Goal: Information Seeking & Learning: Learn about a topic

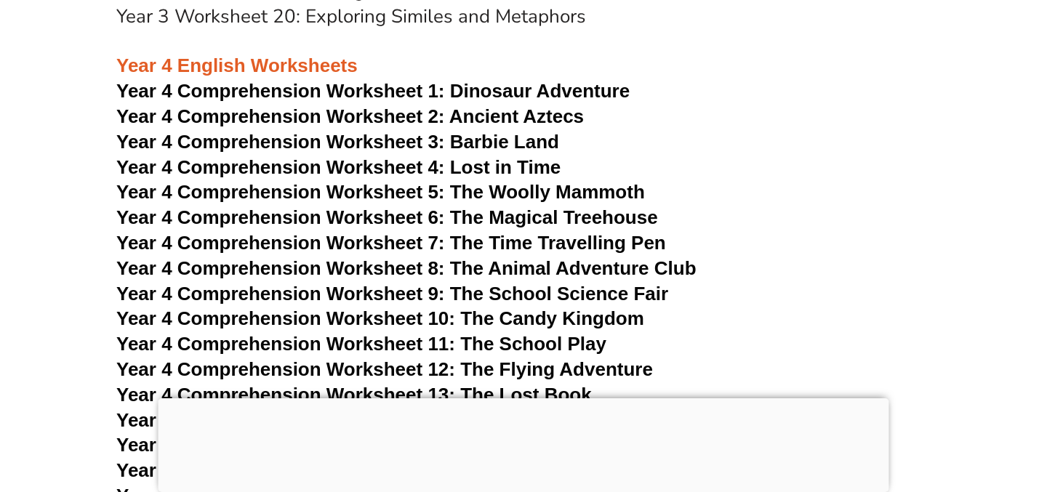
scroll to position [5774, 0]
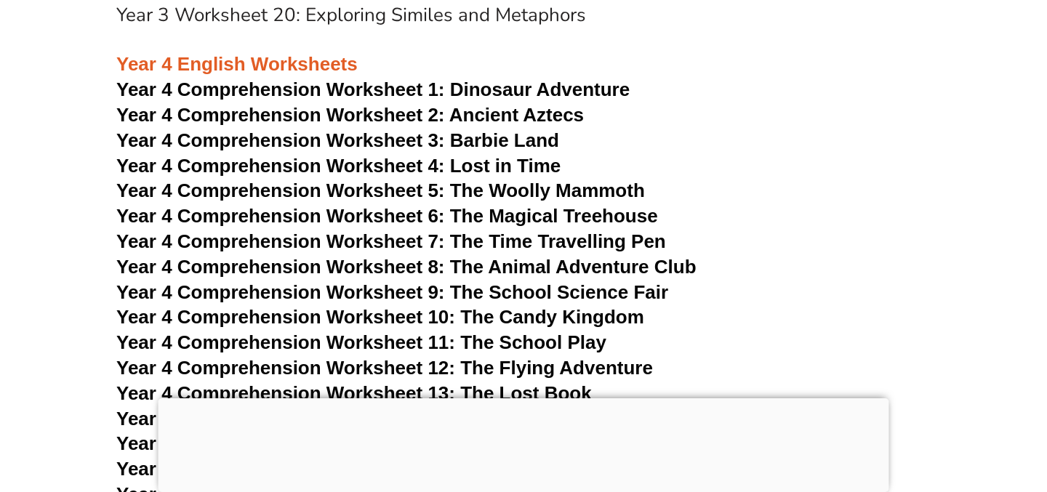
click at [473, 91] on span "Dinosaur Adventure" at bounding box center [540, 90] width 180 height 22
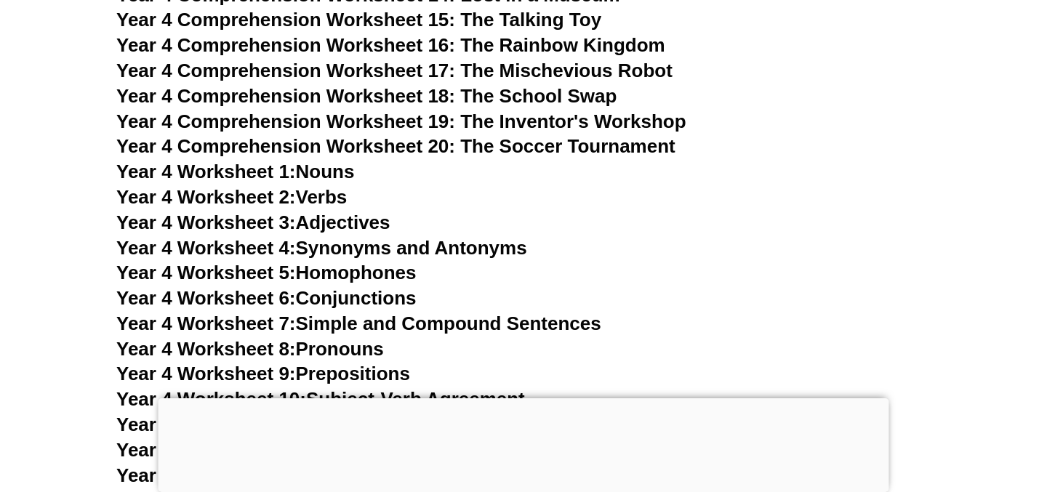
scroll to position [6200, 0]
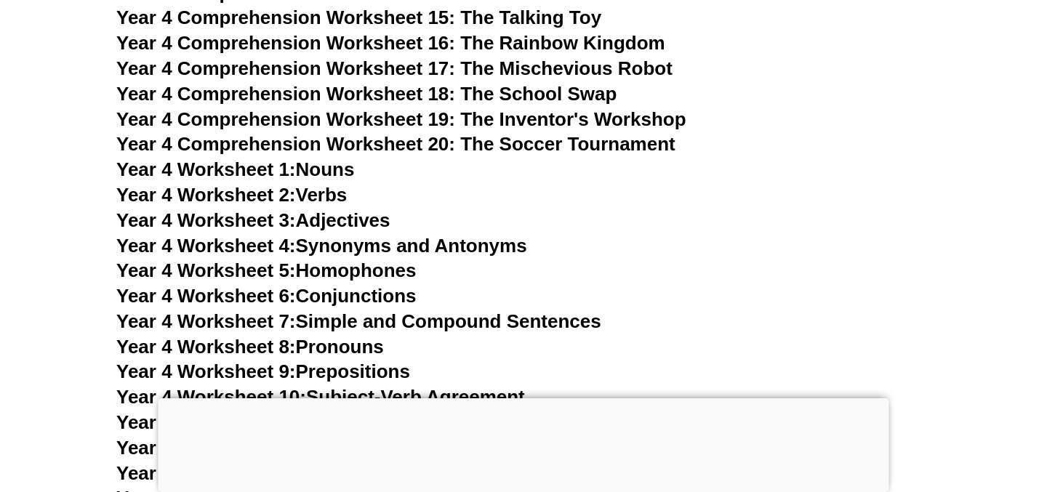
click at [326, 168] on link "Year 4 Worksheet 1: Nouns" at bounding box center [235, 170] width 238 height 22
click at [329, 196] on link "Year 4 Worksheet 2: Verbs" at bounding box center [231, 195] width 230 height 22
click at [351, 217] on link "Year 4 Worksheet 3: Adjectives" at bounding box center [253, 220] width 274 height 22
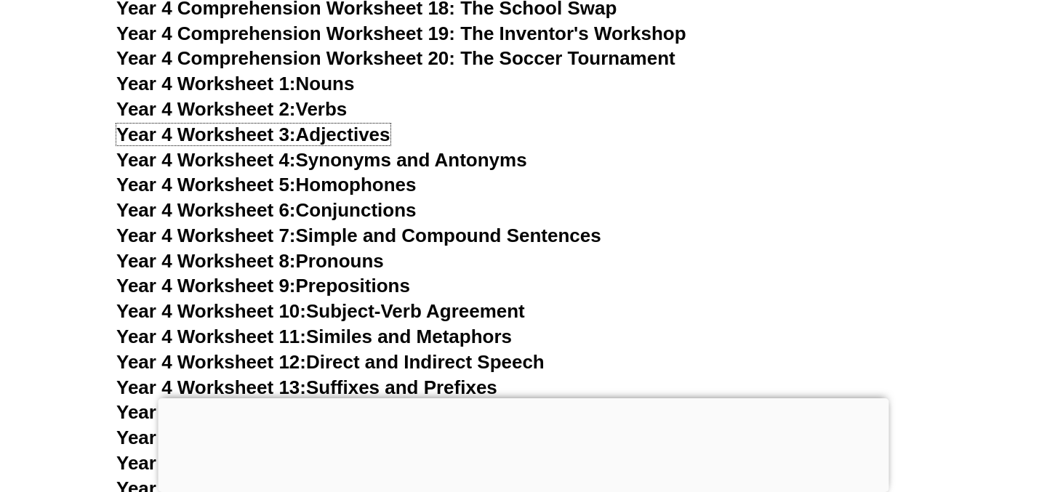
scroll to position [6286, 0]
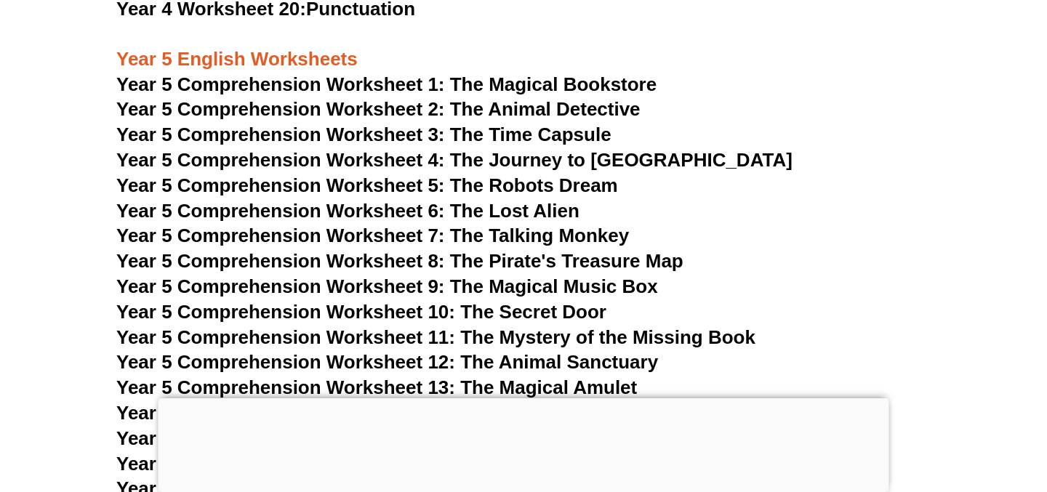
scroll to position [6842, 0]
click at [539, 81] on span "Year 5 Comprehension Worksheet 1: The Magical Bookstore" at bounding box center [386, 84] width 540 height 22
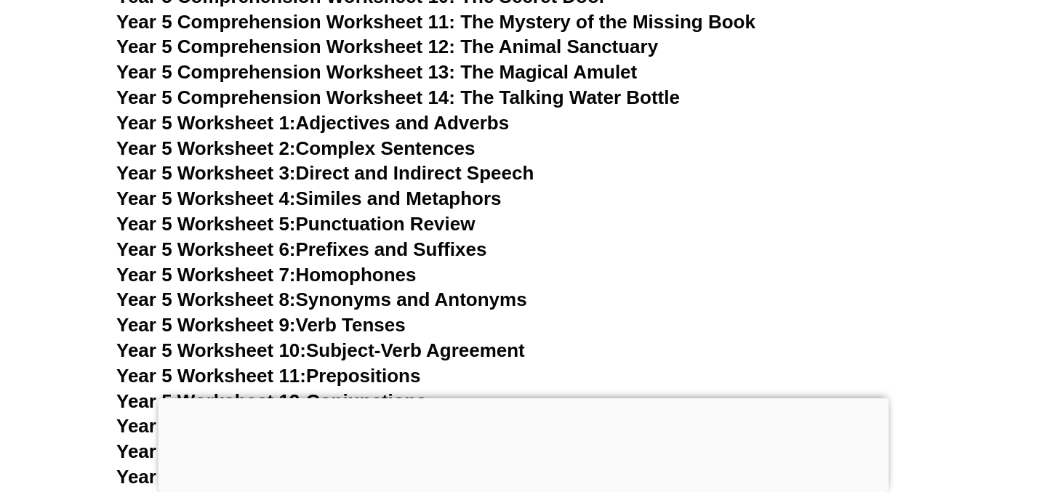
scroll to position [7157, 0]
click at [489, 129] on link "Year 5 Worksheet 1: Adjectives and Adverbs" at bounding box center [312, 122] width 393 height 22
click at [376, 148] on link "Year 5 Worksheet 2: Complex Sentences" at bounding box center [295, 148] width 358 height 22
click at [364, 177] on link "Year 5 Worksheet 3: Direct and Indirect Speech" at bounding box center [324, 172] width 417 height 22
click at [389, 197] on link "Year 5 Worksheet 4: Similes and Metaphors" at bounding box center [308, 198] width 385 height 22
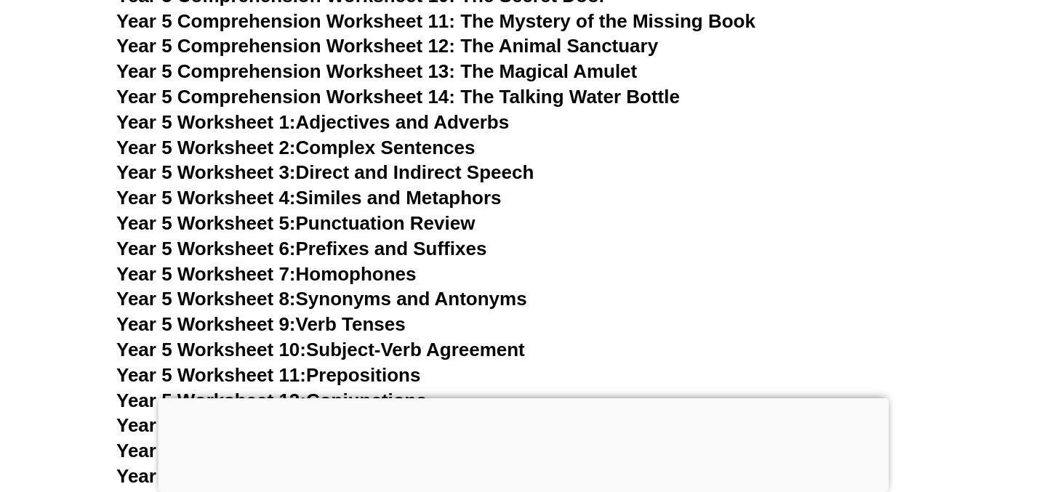
click at [405, 272] on link "Year 5 Worksheet 7: Homophones" at bounding box center [266, 274] width 300 height 22
click at [418, 305] on link "Year 5 Worksheet 8: Synonyms and Antonyms" at bounding box center [321, 299] width 411 height 22
click at [390, 325] on link "Year 5 Worksheet 9: Verb Tenses" at bounding box center [260, 324] width 289 height 22
click at [404, 352] on link "Year 5 Worksheet 10: Subject-Verb Agreement" at bounding box center [320, 350] width 409 height 22
click at [402, 372] on link "Year 5 Worksheet 11: Prepositions" at bounding box center [268, 375] width 304 height 22
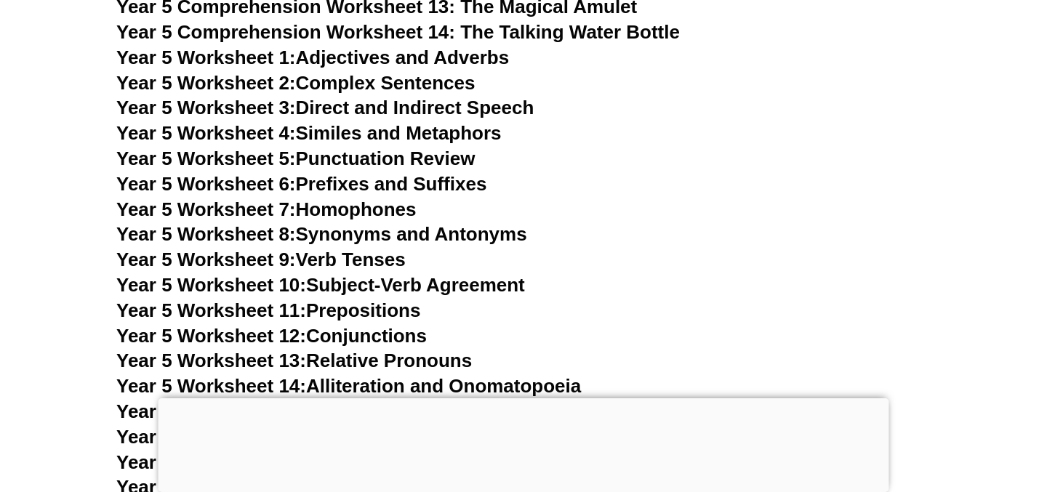
scroll to position [7223, 0]
click at [400, 337] on link "Year 5 Worksheet 12: Conjunctions" at bounding box center [271, 335] width 310 height 22
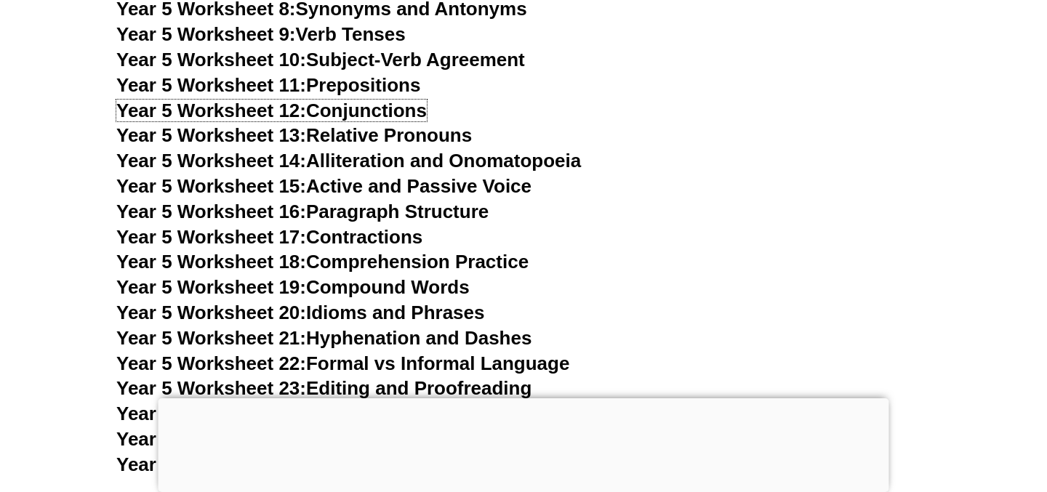
scroll to position [7448, 0]
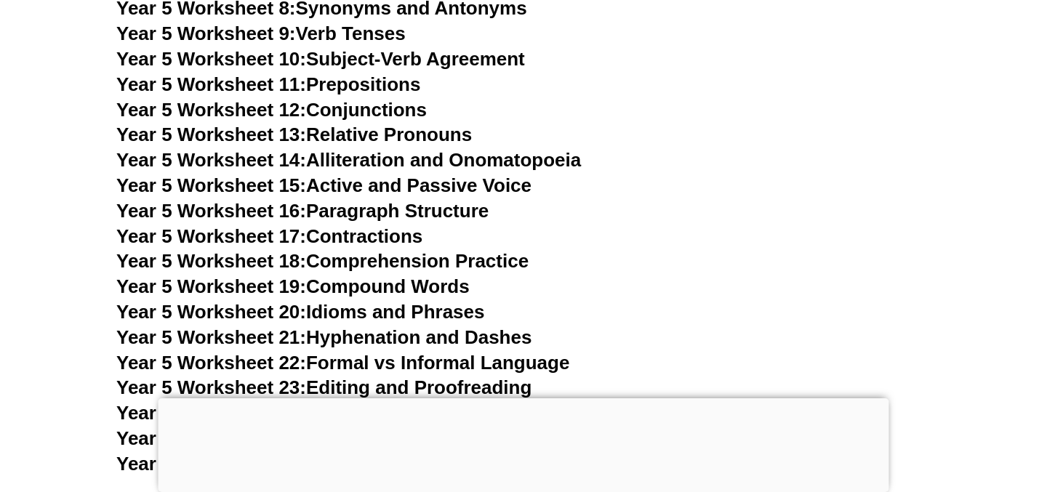
click at [488, 209] on link "Year 5 Worksheet 16: Paragraph Structure" at bounding box center [302, 211] width 372 height 22
click at [395, 240] on link "Year 5 Worksheet 17: Contractions" at bounding box center [269, 236] width 306 height 22
click at [390, 266] on link "Year 5 Worksheet 18: Comprehension Practice" at bounding box center [322, 261] width 412 height 22
click at [396, 286] on link "Year 5 Worksheet 19: Compound Words" at bounding box center [292, 287] width 353 height 22
click at [465, 312] on link "Year 5 Worksheet 20: Idioms and Phrases" at bounding box center [300, 312] width 368 height 22
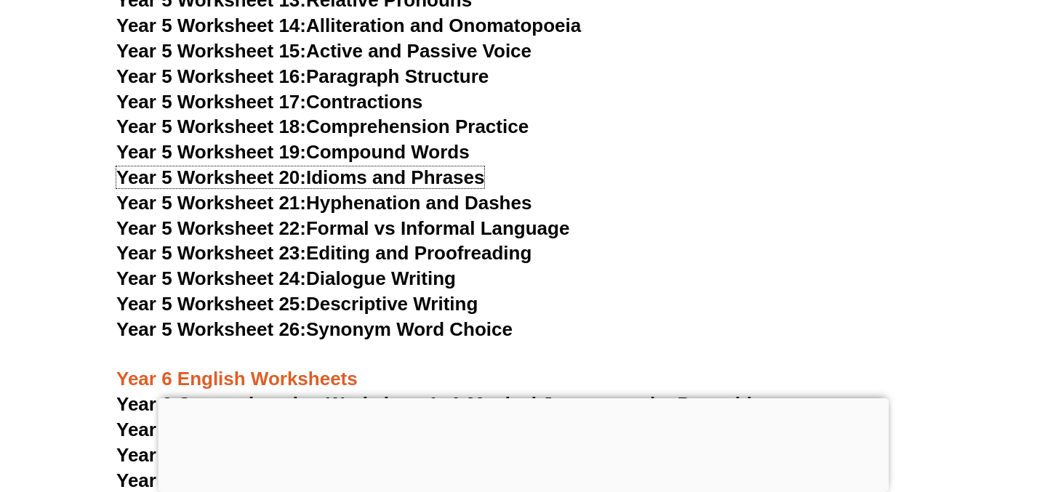
scroll to position [7589, 0]
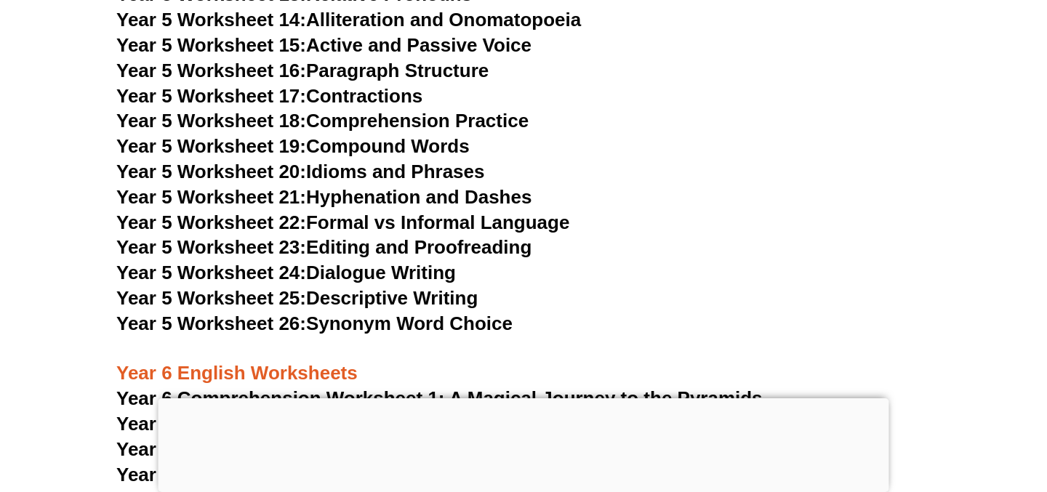
click at [435, 278] on link "Year 5 Worksheet 24: Dialogue Writing" at bounding box center [286, 273] width 340 height 22
click at [436, 302] on link "Year 5 Worksheet 25: Descriptive Writing" at bounding box center [296, 298] width 361 height 22
click at [460, 243] on link "Year 5 Worksheet 23: Editing and Proofreading" at bounding box center [323, 247] width 415 height 22
click at [363, 277] on link "Year 5 Worksheet 24: Dialogue Writing" at bounding box center [286, 273] width 340 height 22
click at [369, 304] on link "Year 5 Worksheet 25: Descriptive Writing" at bounding box center [296, 298] width 361 height 22
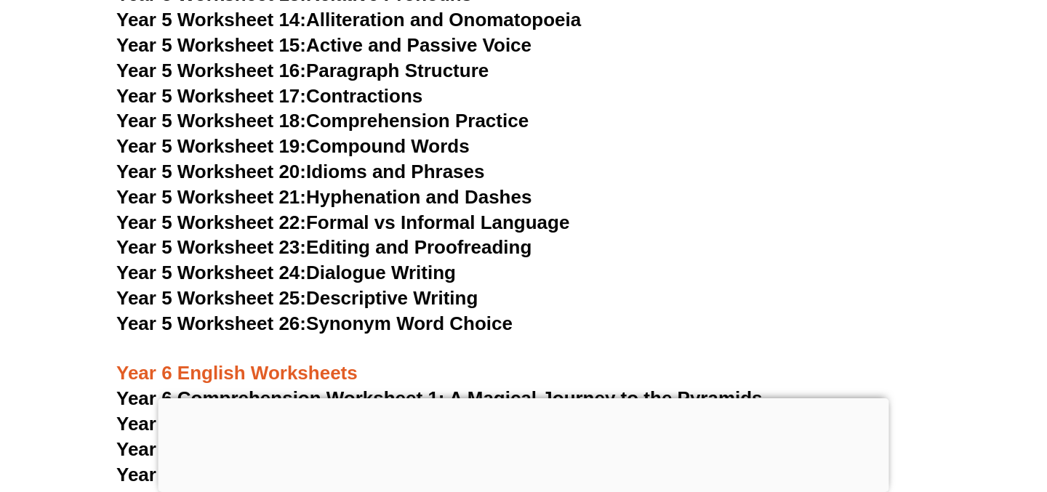
click at [372, 330] on link "Year 5 Worksheet 26: Synonym Word Choice" at bounding box center [314, 324] width 396 height 22
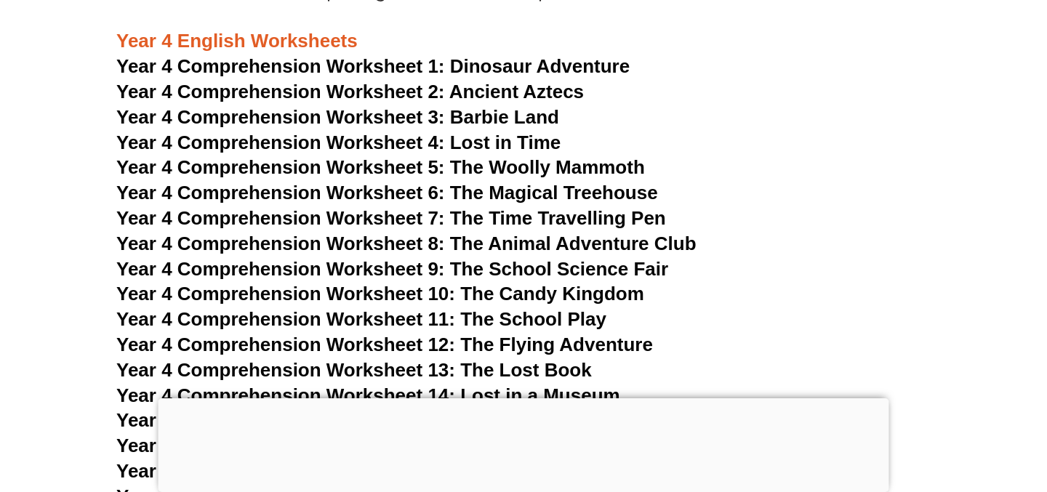
scroll to position [5794, 0]
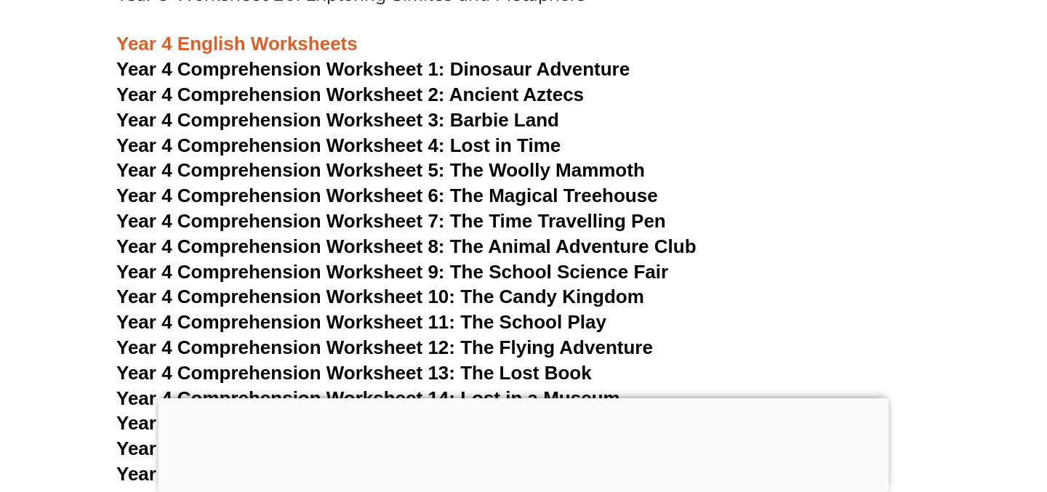
click at [544, 96] on span "Year 4 Comprehension Worksheet 2: Ancient Aztecs" at bounding box center [350, 95] width 468 height 22
click at [542, 124] on span "Year 4 Comprehension Worksheet 3: Barbie Land" at bounding box center [337, 120] width 443 height 22
click at [536, 145] on span "Year 4 Comprehension Worksheet 4: Lost in Time" at bounding box center [338, 146] width 444 height 22
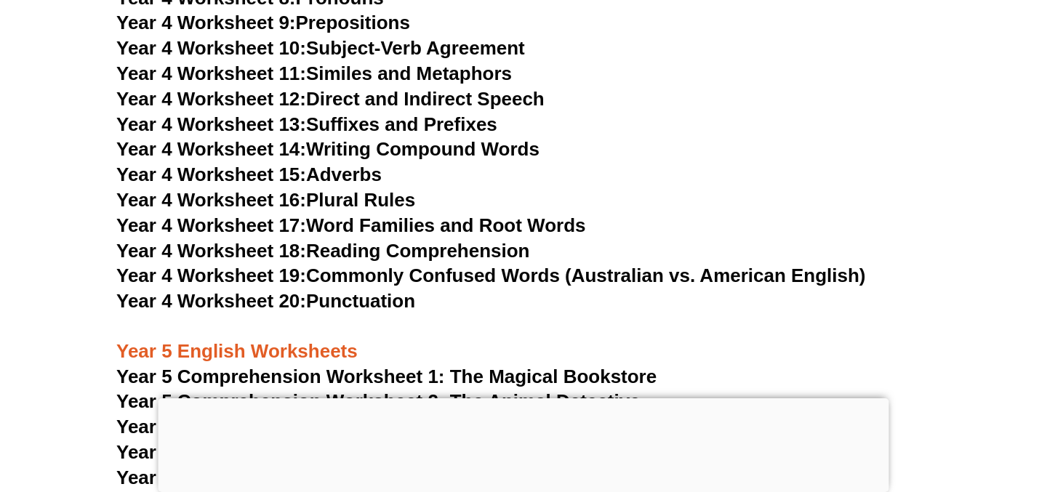
scroll to position [6550, 0]
click at [467, 253] on link "Year 4 Worksheet 18: Reading Comprehension" at bounding box center [322, 250] width 413 height 22
click at [435, 225] on link "Year 4 Worksheet 17: Word Families and Root Words" at bounding box center [350, 225] width 469 height 22
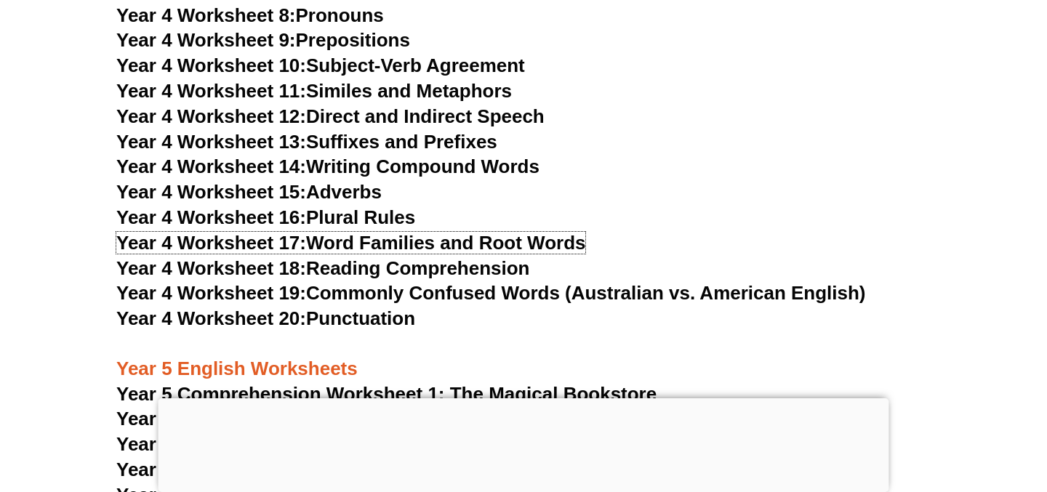
scroll to position [6533, 0]
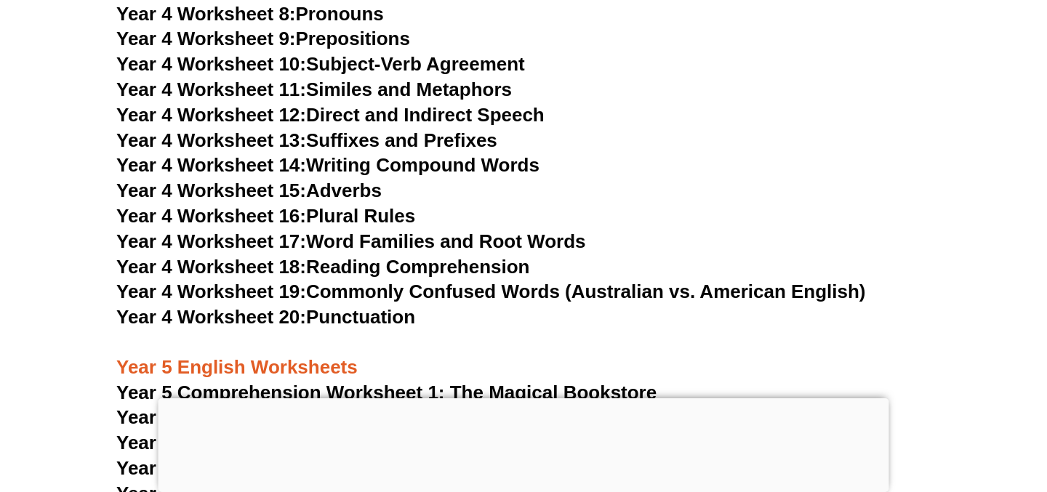
click at [378, 218] on link "Year 4 Worksheet 16: Plural Rules" at bounding box center [265, 216] width 299 height 22
click at [367, 188] on link "Year 4 Worksheet 15: Adverbs" at bounding box center [248, 191] width 265 height 22
click at [412, 164] on link "Year 4 Worksheet 14: Writing Compound Words" at bounding box center [327, 165] width 423 height 22
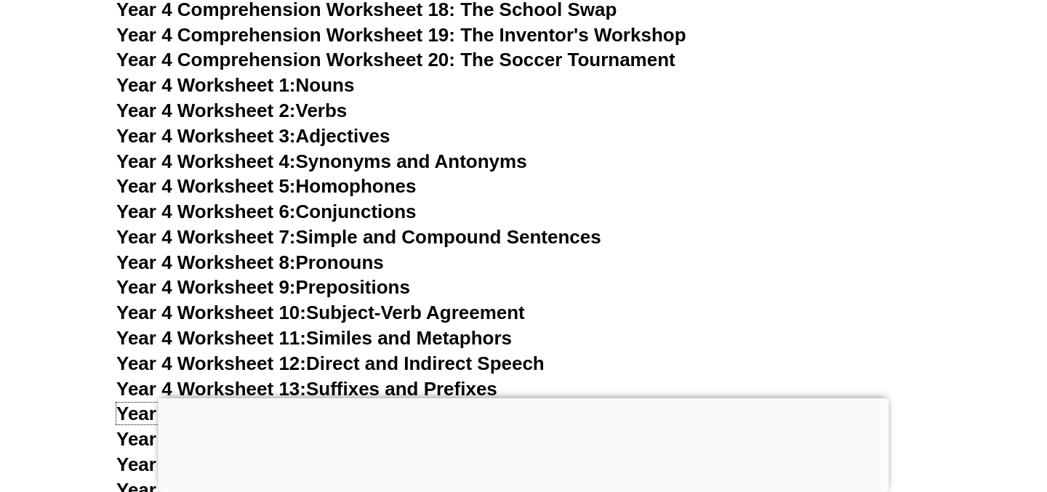
scroll to position [6286, 0]
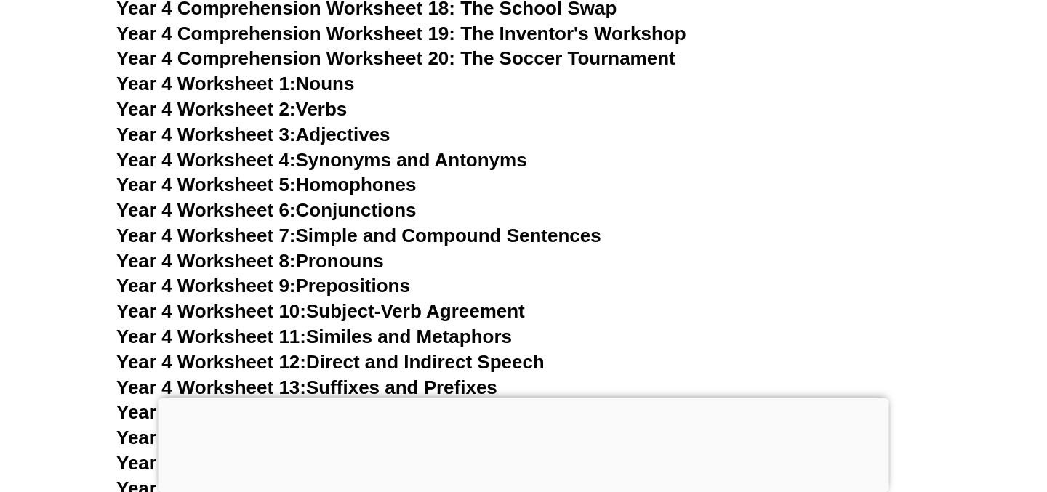
click at [524, 162] on link "Year 4 Worksheet 4: Synonyms and Antonyms" at bounding box center [321, 160] width 411 height 22
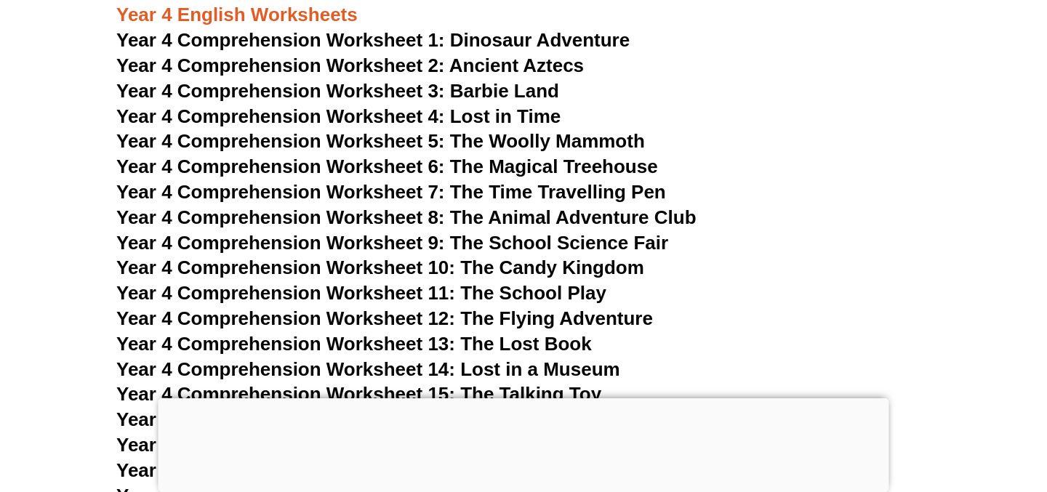
scroll to position [5818, 0]
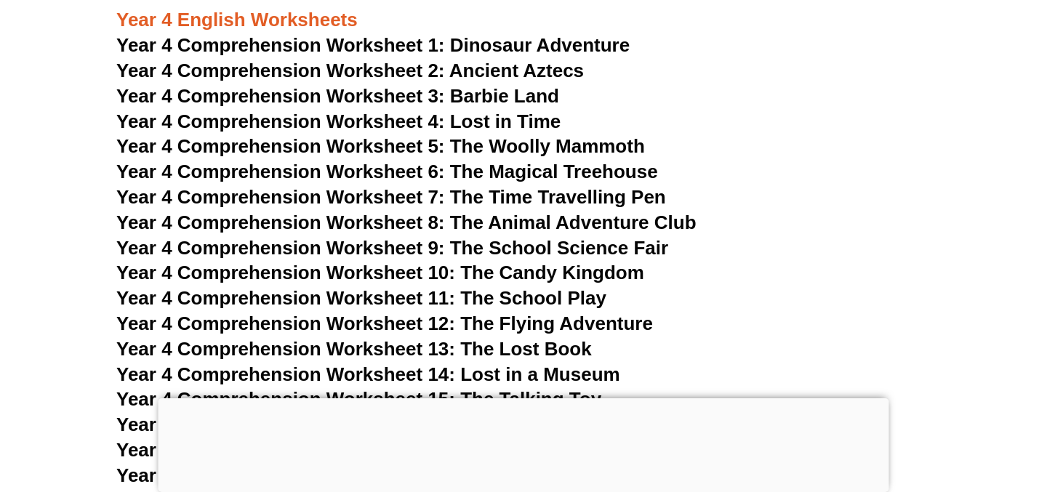
click at [542, 46] on span "Dinosaur Adventure" at bounding box center [540, 45] width 180 height 22
click at [537, 72] on span "Year 4 Comprehension Worksheet 2: Ancient Aztecs" at bounding box center [350, 71] width 468 height 22
click at [534, 94] on span "Year 4 Comprehension Worksheet 3: Barbie Land" at bounding box center [337, 96] width 443 height 22
click at [533, 126] on span "Year 4 Comprehension Worksheet 4: Lost in Time" at bounding box center [338, 122] width 444 height 22
click at [545, 149] on span "Year 4 Comprehension Worksheet 5: The Woolly Mammoth" at bounding box center [380, 146] width 529 height 22
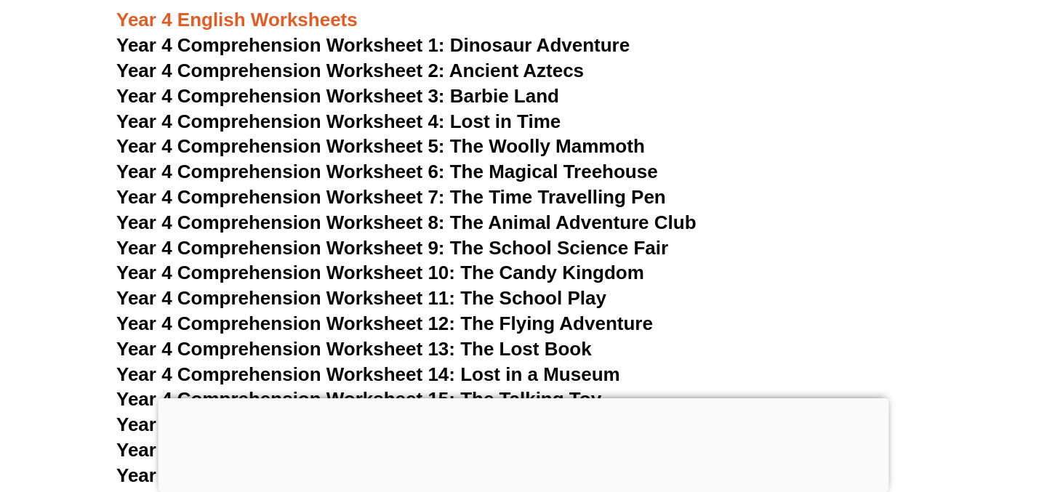
click at [548, 170] on span "Year 4 Comprehension Worksheet 6: The Magical Treehouse" at bounding box center [387, 172] width 542 height 22
click at [555, 197] on span "Year 4 Comprehension Worksheet 7: The Time Travelling Pen" at bounding box center [391, 197] width 550 height 22
click at [555, 217] on span "Year 4 Comprehension Worksheet 8: The Animal Adventure Club" at bounding box center [406, 223] width 580 height 22
click at [559, 246] on span "Year 4 Comprehension Worksheet 9: The School Science Fair" at bounding box center [392, 248] width 552 height 22
click at [559, 273] on span "Year 4 Comprehension Worksheet 10: The Candy Kingdom" at bounding box center [380, 273] width 528 height 22
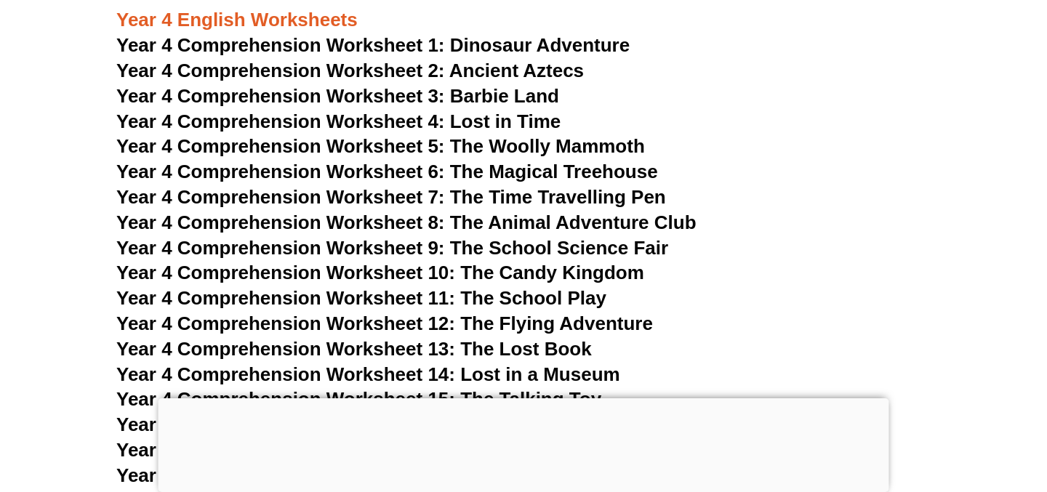
click at [559, 292] on span "Year 4 Comprehension Worksheet 11: The School Play" at bounding box center [361, 298] width 490 height 22
click at [561, 316] on span "Year 4 Comprehension Worksheet 12: The Flying Adventure" at bounding box center [384, 324] width 537 height 22
click at [560, 356] on span "Year 4 Comprehension Worksheet 13: The Lost Book" at bounding box center [354, 349] width 476 height 22
click at [563, 380] on span "Year 4 Comprehension Worksheet 14: Lost in a Museum" at bounding box center [368, 375] width 504 height 22
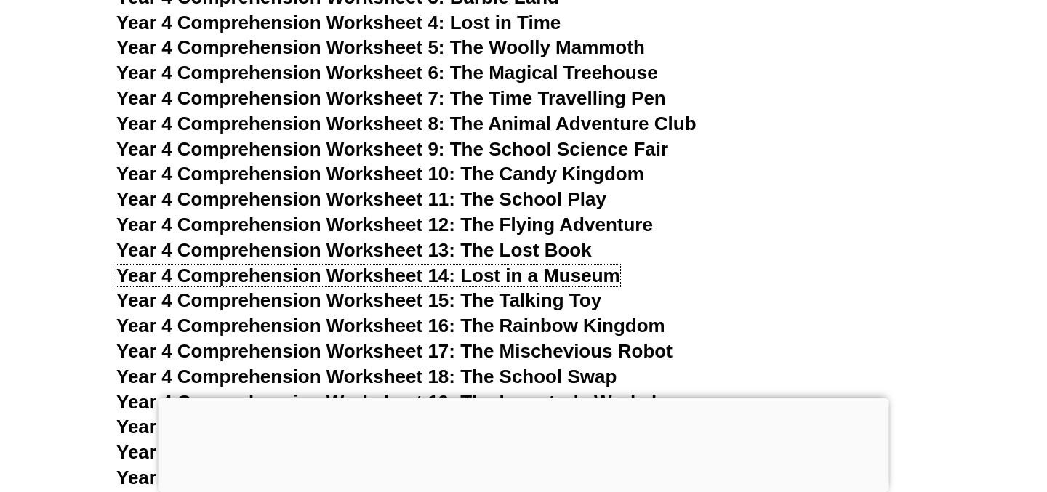
scroll to position [5920, 0]
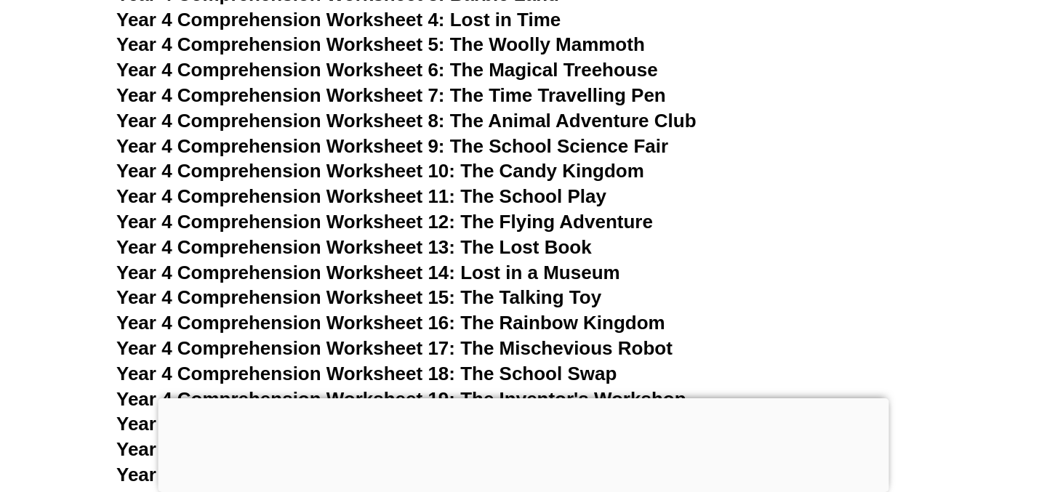
click at [577, 301] on span "Year 4 Comprehension Worksheet 15: The Talking Toy" at bounding box center [358, 297] width 485 height 22
click at [587, 317] on span "Year 4 Comprehension Worksheet 16: The Rainbow Kingdom" at bounding box center [390, 323] width 549 height 22
click at [598, 342] on span "Year 4 Comprehension Worksheet 17: The Mischevious Robot" at bounding box center [394, 348] width 556 height 22
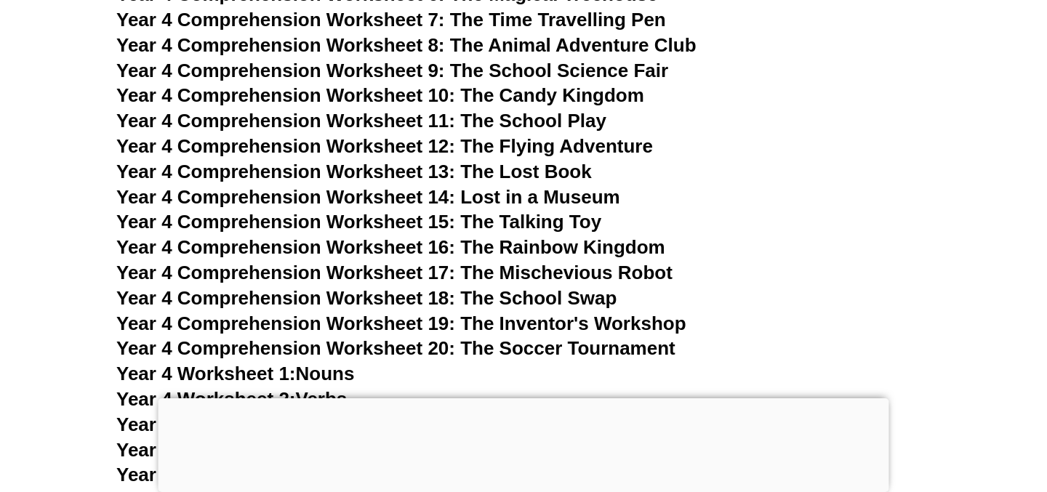
scroll to position [6007, 0]
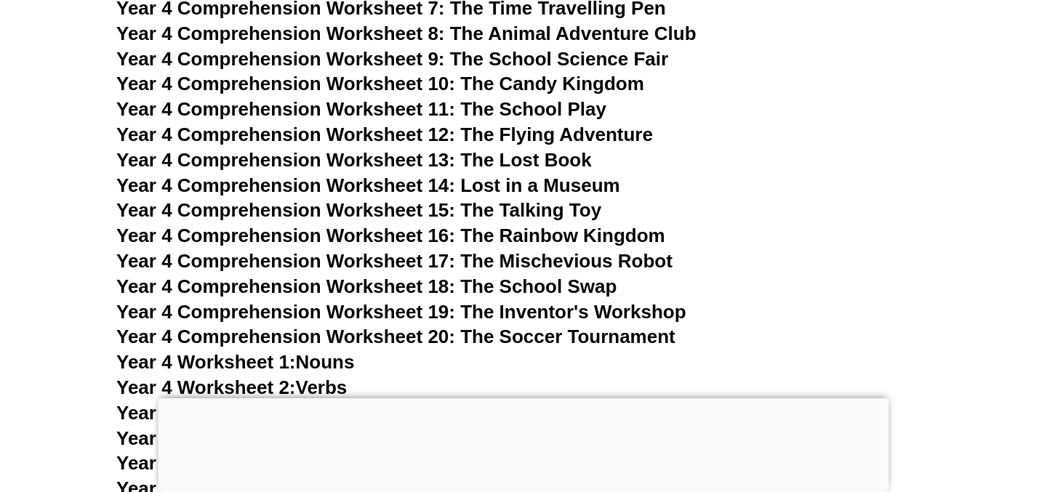
click at [586, 286] on span "Year 4 Comprehension Worksheet 18: The School Swap" at bounding box center [366, 287] width 500 height 22
click at [603, 310] on span "Year 4 Comprehension Worksheet 19: The Inventor's Workshop" at bounding box center [401, 312] width 570 height 22
click at [603, 336] on span "Year 4 Comprehension Worksheet 20: The Soccer Tournament" at bounding box center [395, 337] width 559 height 22
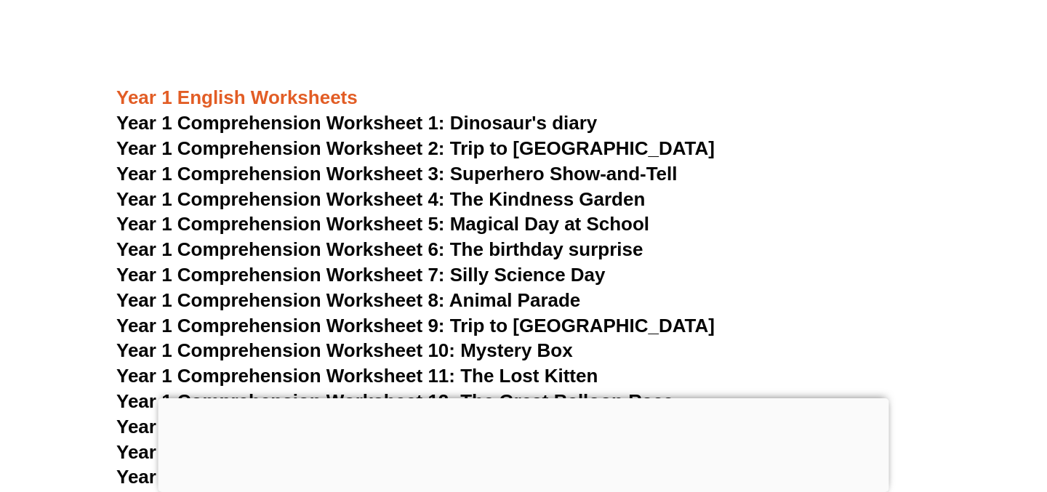
scroll to position [1786, 0]
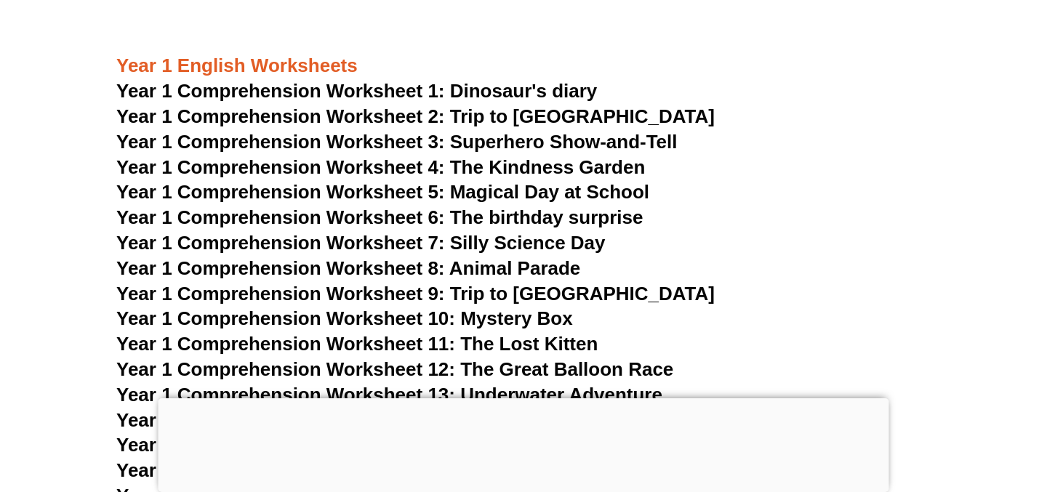
click at [484, 97] on span "Year 1 Comprehension Worksheet 1: Dinosaur's diary" at bounding box center [356, 91] width 481 height 22
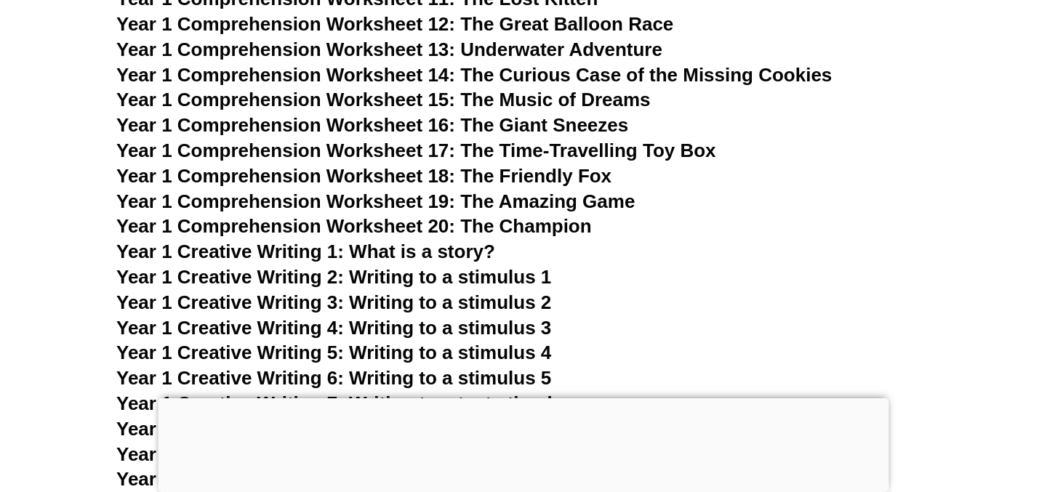
scroll to position [2134, 0]
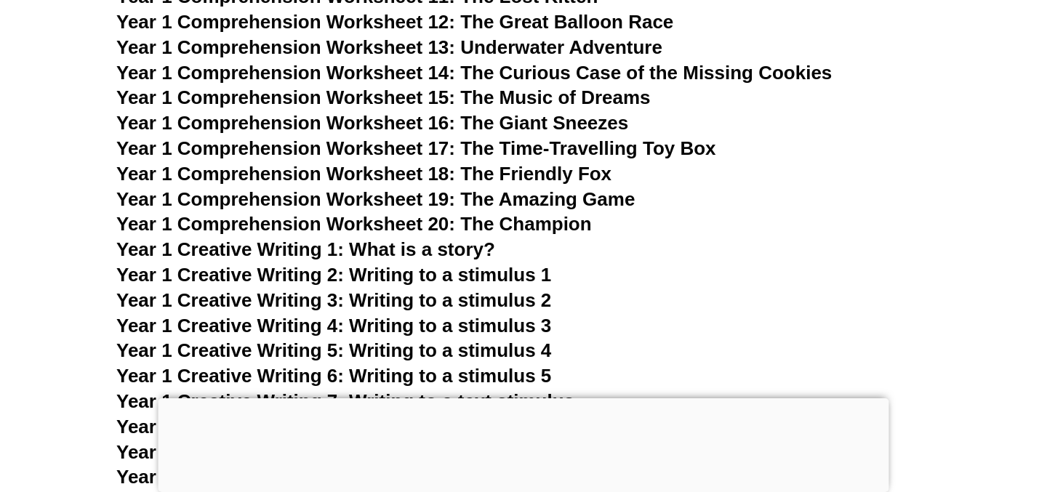
click at [488, 252] on span "Year 1 Creative Writing 1: What is a story?" at bounding box center [305, 249] width 379 height 22
click at [423, 273] on span "Year 1 Creative Writing 2: Writing to a stimulus 1" at bounding box center [333, 275] width 435 height 22
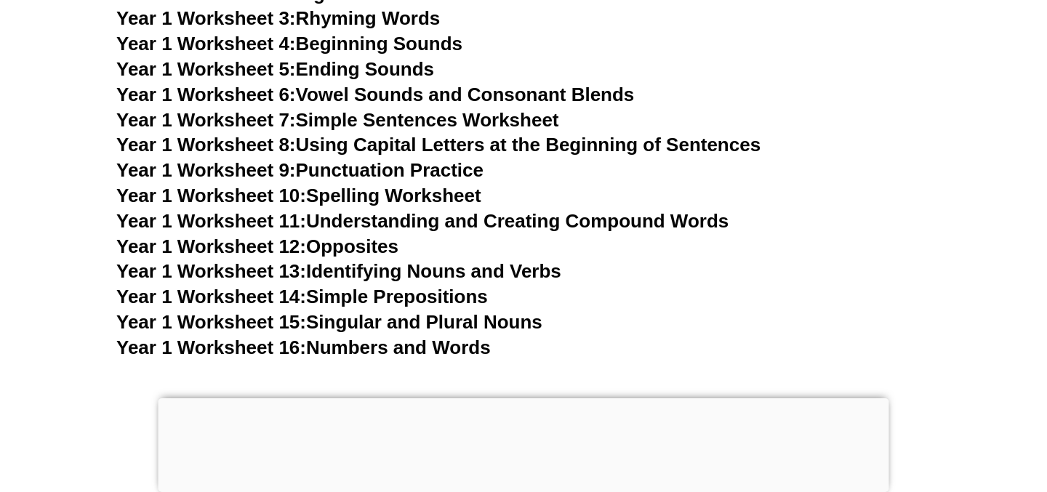
scroll to position [2827, 0]
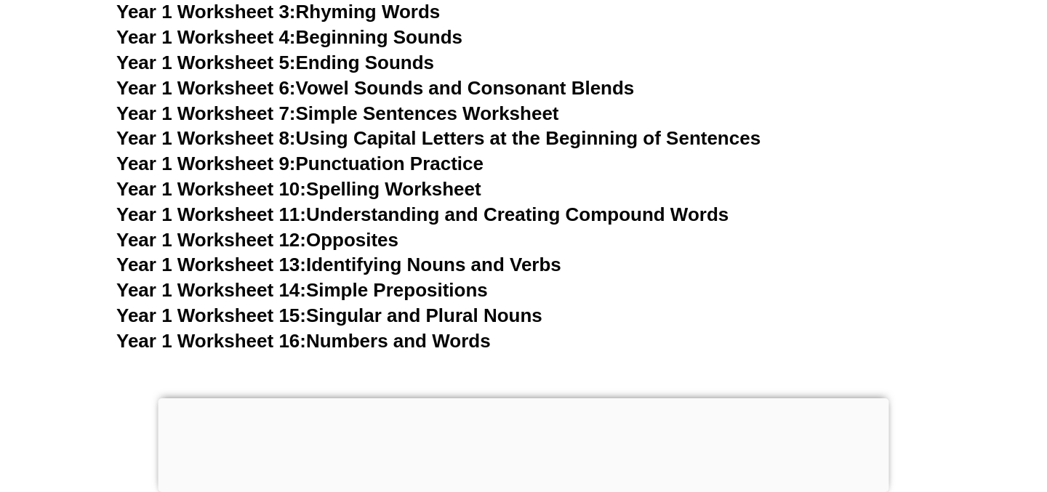
click at [475, 184] on link "Year 1 Worksheet 10: Spelling Worksheet" at bounding box center [298, 189] width 365 height 22
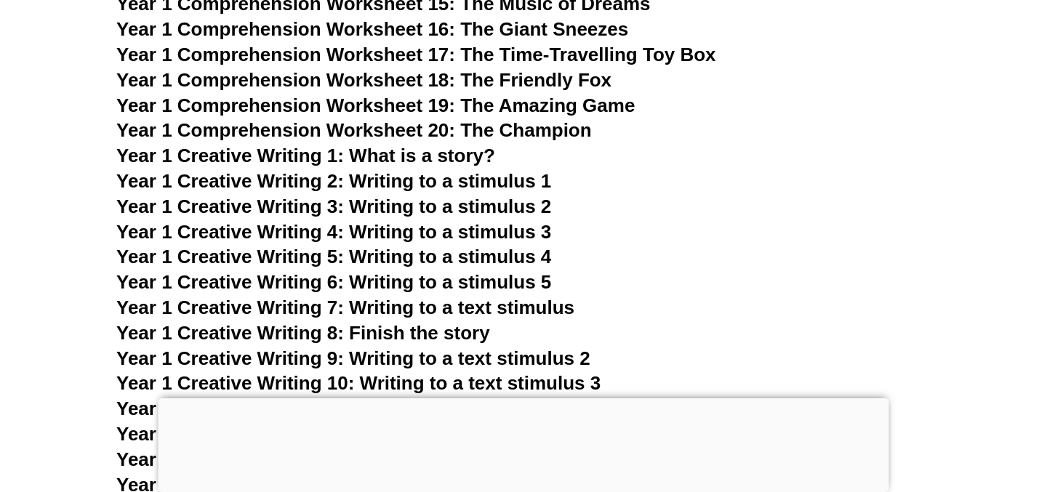
scroll to position [2229, 0]
click at [537, 214] on span "Year 1 Creative Writing 3: Writing to a stimulus 2" at bounding box center [333, 206] width 435 height 22
click at [516, 303] on span "Year 1 Creative Writing 7: Writing to a text stimulus" at bounding box center [345, 307] width 458 height 22
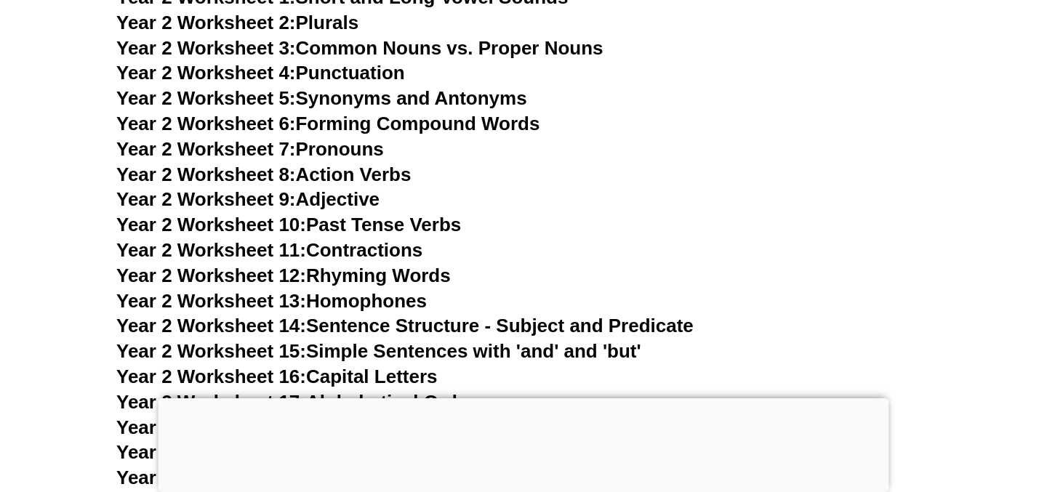
scroll to position [4030, 0]
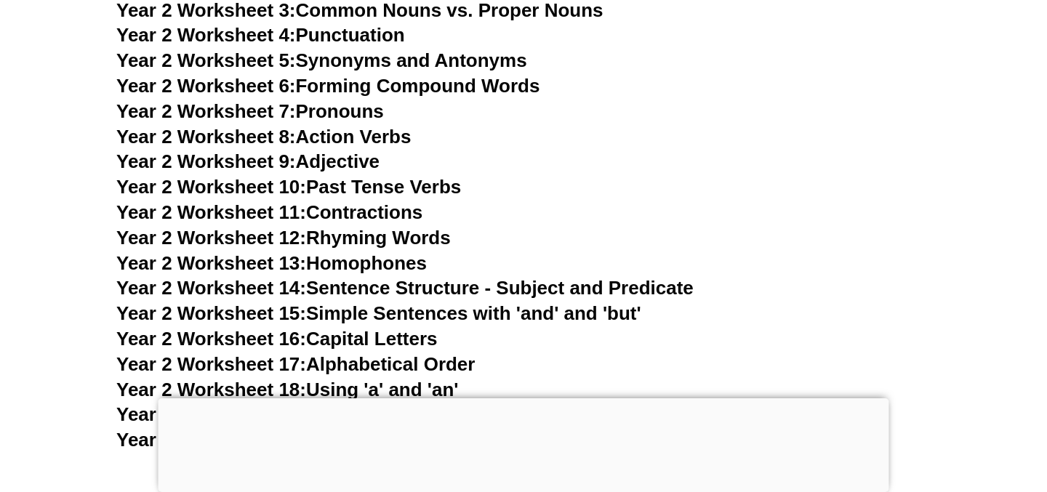
click at [397, 137] on link "Year 2 Worksheet 8: Action Verbs" at bounding box center [263, 137] width 294 height 22
click at [449, 58] on link "Year 2 Worksheet 5: Synonyms and Antonyms" at bounding box center [321, 60] width 411 height 22
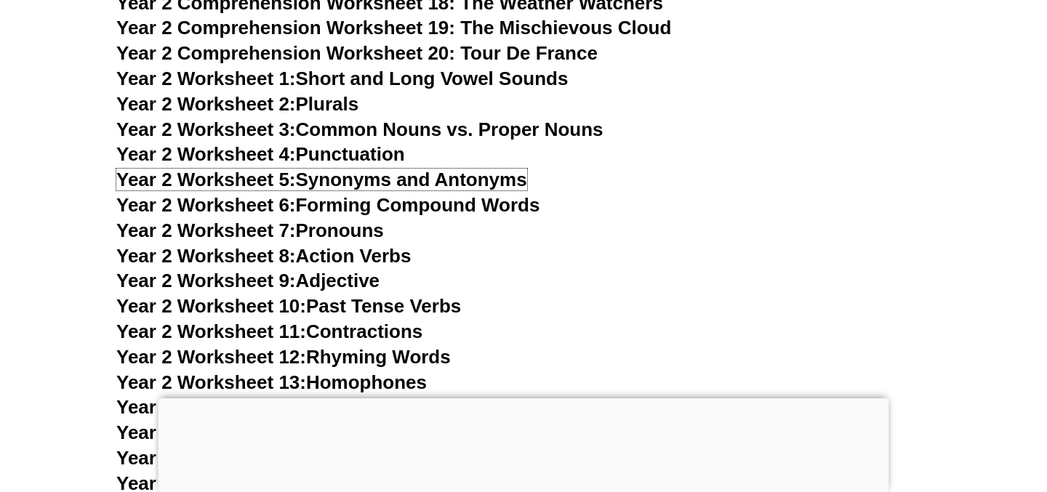
scroll to position [3910, 0]
click at [474, 88] on link "Year 2 Worksheet 1: Short and Long Vowel Sounds" at bounding box center [342, 79] width 452 height 22
click at [344, 107] on link "Year 2 Worksheet 2: Plurals" at bounding box center [237, 105] width 242 height 22
click at [403, 137] on link "Year 2 Worksheet 3: Common Nouns vs. Proper Nouns" at bounding box center [359, 130] width 487 height 22
click at [402, 153] on link "Year 2 Worksheet 4: Punctuation" at bounding box center [260, 155] width 289 height 22
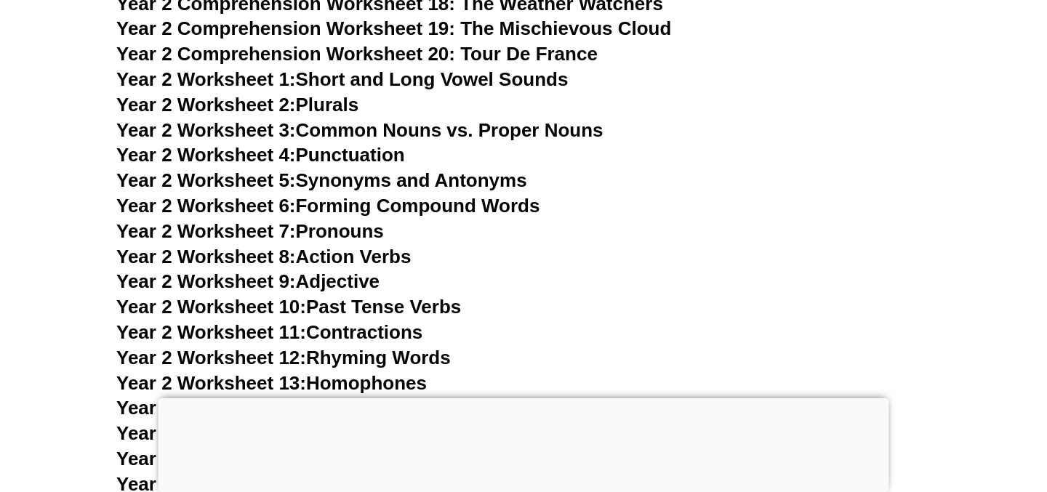
click at [363, 182] on link "Year 2 Worksheet 5: Synonyms and Antonyms" at bounding box center [321, 180] width 411 height 22
click at [401, 209] on link "Year 2 Worksheet 6: Forming Compound Words" at bounding box center [327, 206] width 423 height 22
click at [364, 231] on link "Year 2 Worksheet 7: Pronouns" at bounding box center [250, 231] width 268 height 22
click at [367, 257] on link "Year 2 Worksheet 8: Action Verbs" at bounding box center [263, 257] width 294 height 22
click at [361, 284] on link "Year 2 Worksheet 9: Adjective" at bounding box center [247, 281] width 263 height 22
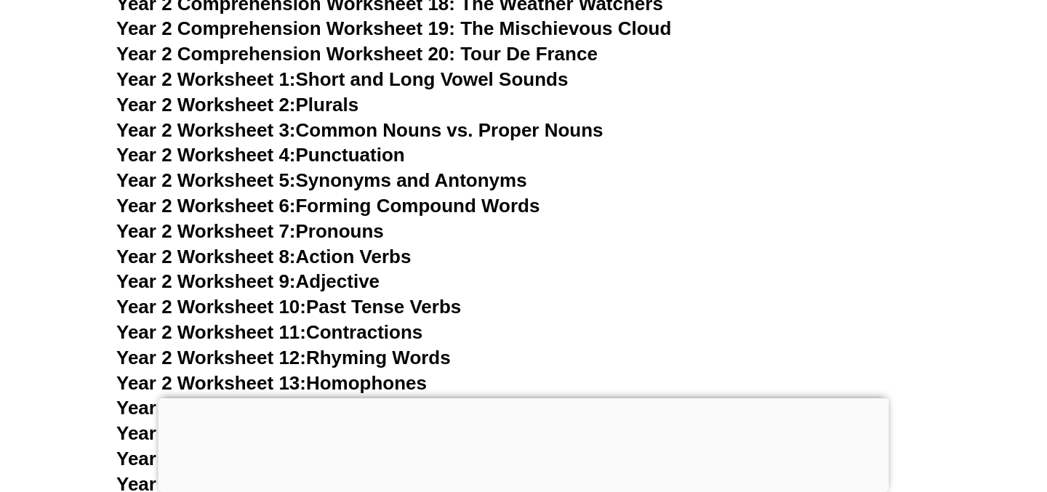
click at [473, 203] on link "Year 2 Worksheet 6: Forming Compound Words" at bounding box center [327, 206] width 423 height 22
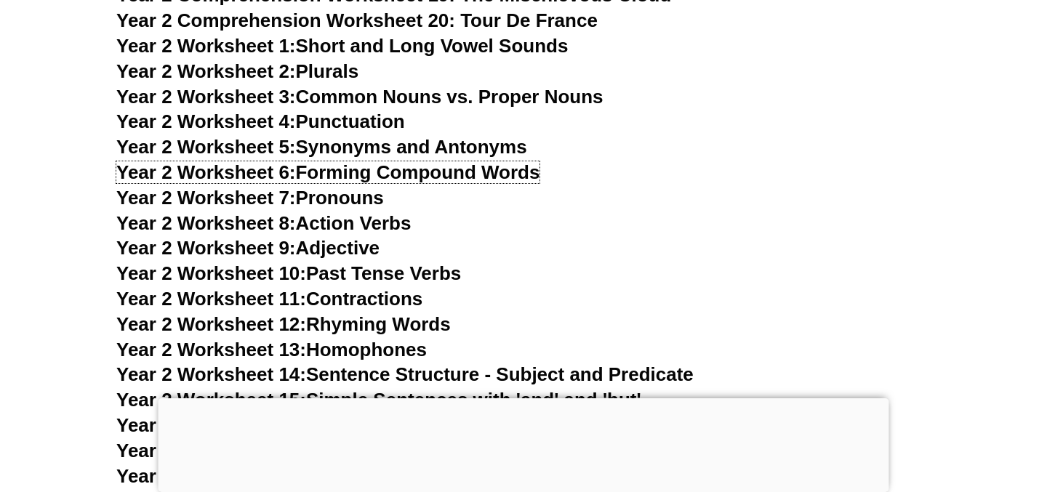
scroll to position [3960, 0]
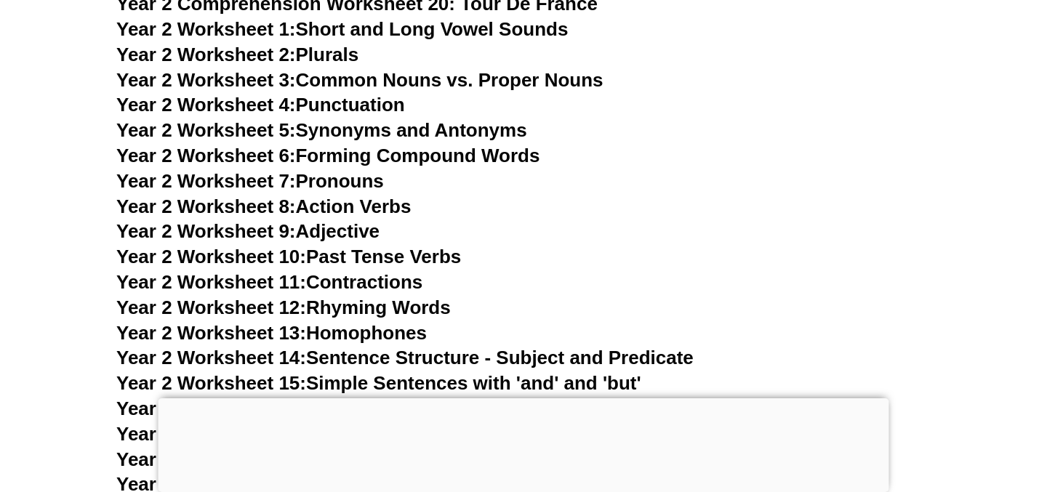
click at [393, 212] on link "Year 2 Worksheet 8: Action Verbs" at bounding box center [263, 207] width 294 height 22
click at [357, 229] on link "Year 2 Worksheet 9: Adjective" at bounding box center [247, 231] width 263 height 22
click at [404, 247] on link "Year 2 Worksheet 10: Past Tense Verbs" at bounding box center [288, 257] width 345 height 22
click at [397, 285] on link "Year 2 Worksheet 11: Contractions" at bounding box center [269, 282] width 306 height 22
click at [406, 308] on link "Year 2 Worksheet 12: Rhyming Words" at bounding box center [283, 308] width 334 height 22
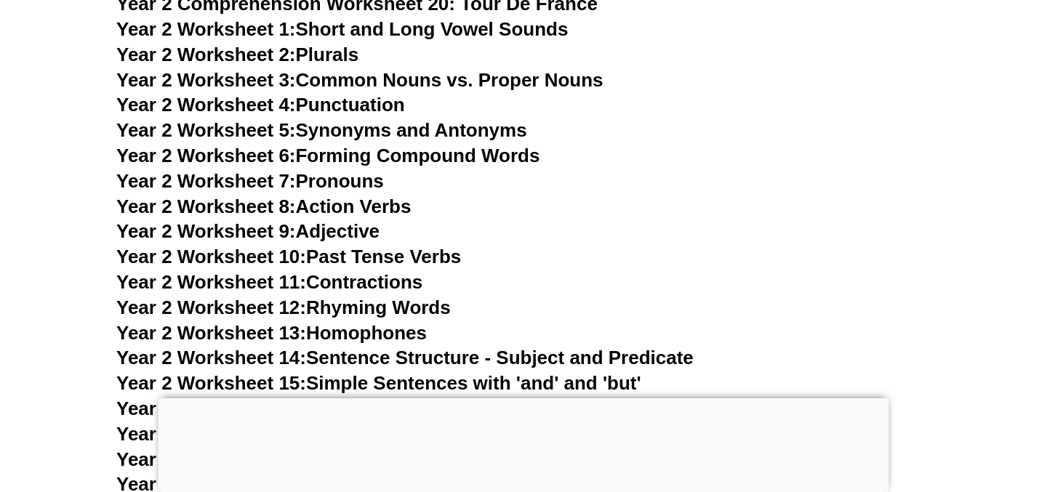
click at [408, 337] on link "Year 2 Worksheet 13: Homophones" at bounding box center [271, 333] width 310 height 22
click at [446, 365] on link "Year 2 Worksheet 14: Sentence Structure - Subject and Predicate" at bounding box center [404, 358] width 577 height 22
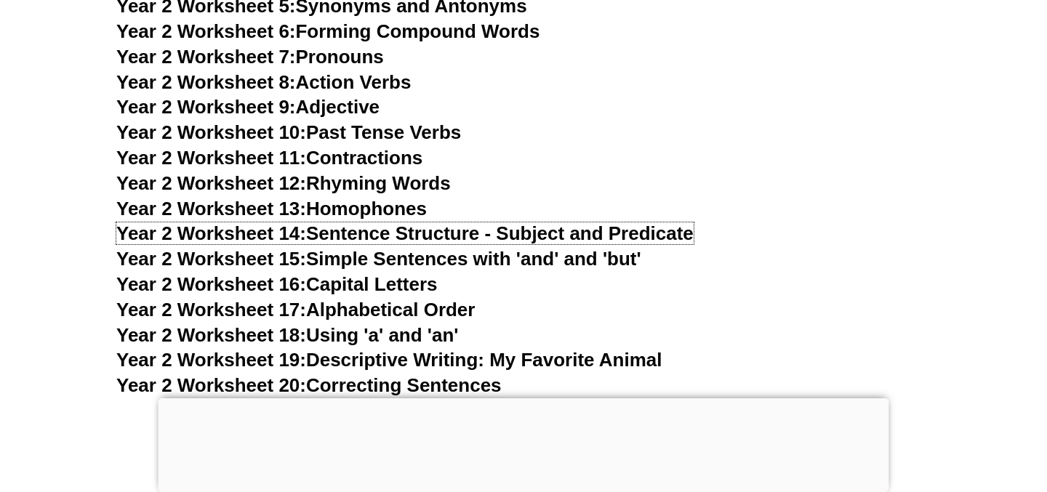
scroll to position [4088, 0]
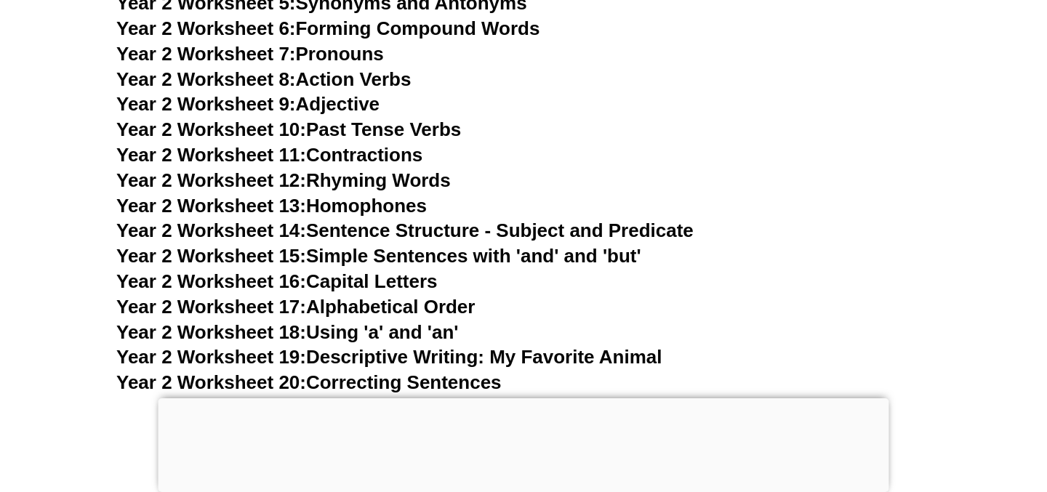
click at [499, 257] on link "Year 2 Worksheet 15: Simple Sentences with 'and' and 'but'" at bounding box center [378, 256] width 525 height 22
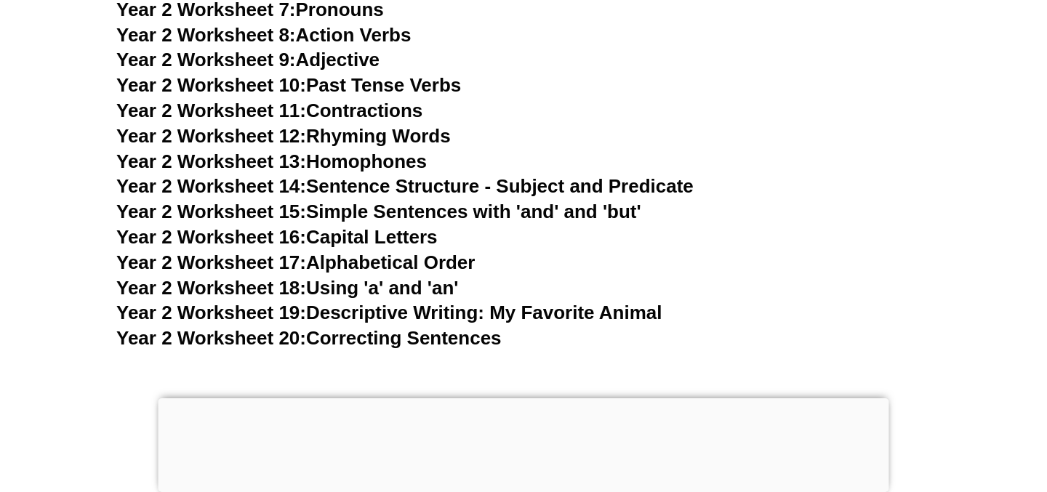
click at [444, 283] on link "Year 2 Worksheet 18: Using 'a' and 'an'" at bounding box center [287, 288] width 342 height 22
click at [447, 313] on link "Year 2 Worksheet 19: Descriptive Writing: My Favorite Animal" at bounding box center [388, 313] width 545 height 22
click at [435, 335] on link "Year 2 Worksheet 20: Correcting Sentences" at bounding box center [308, 338] width 385 height 22
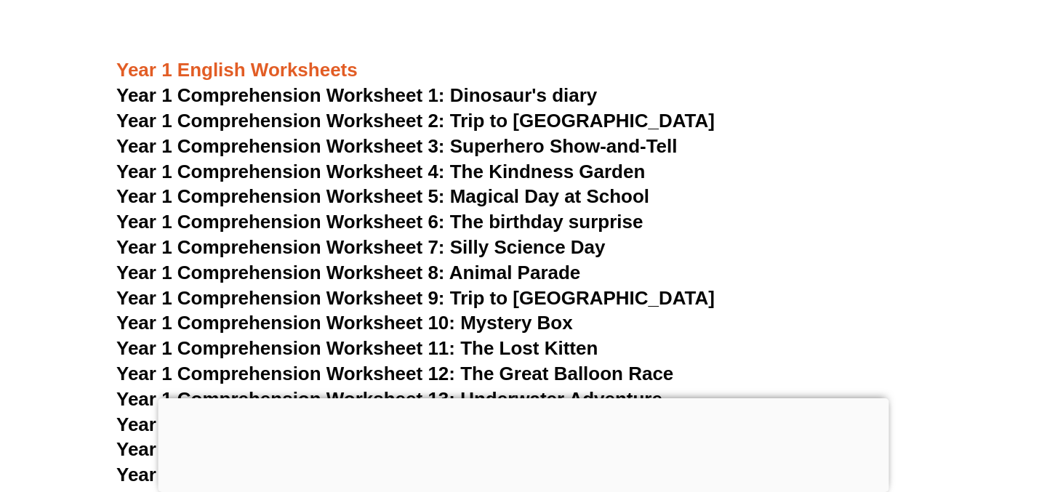
scroll to position [1656, 0]
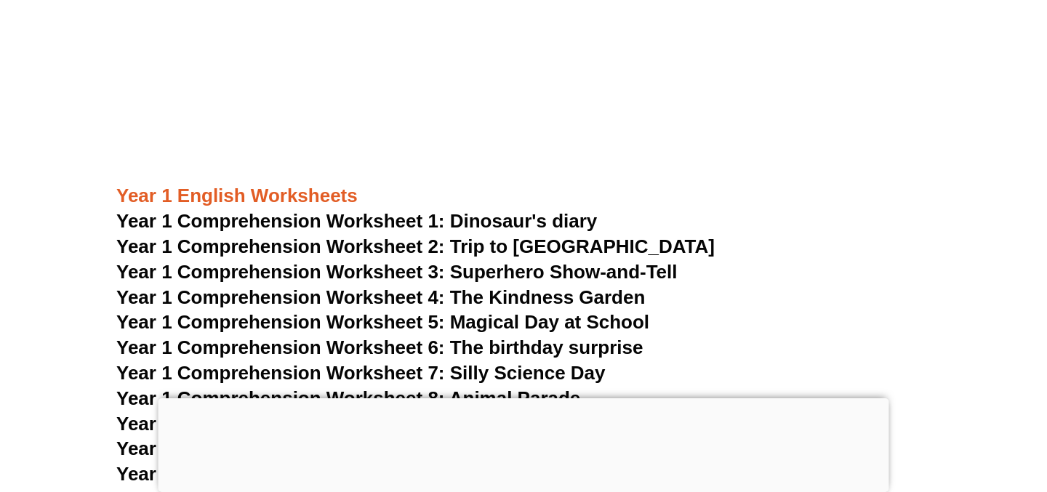
click at [541, 219] on span "Year 1 Comprehension Worksheet 1: Dinosaur's diary" at bounding box center [356, 221] width 481 height 22
click at [542, 249] on span "Year 1 Comprehension Worksheet 2: Trip to [GEOGRAPHIC_DATA]" at bounding box center [415, 247] width 598 height 22
click at [567, 272] on span "Year 1 Comprehension Worksheet 3: Superhero Show-and-Tell" at bounding box center [396, 272] width 561 height 22
click at [569, 300] on span "Year 1 Comprehension Worksheet 4: The Kindness Garden" at bounding box center [380, 297] width 529 height 22
click at [570, 325] on span "Year 1 Comprehension Worksheet 5: Magical Day at School" at bounding box center [382, 322] width 533 height 22
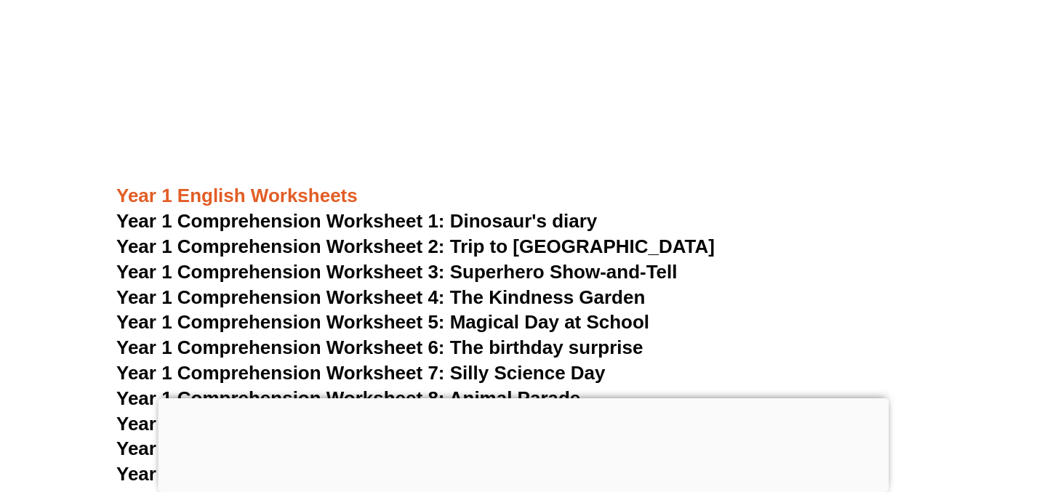
click at [571, 345] on span "Year 1 Comprehension Worksheet 6: The birthday surprise" at bounding box center [379, 348] width 526 height 22
click at [571, 379] on span "Year 1 Comprehension Worksheet 7: Silly Science Day" at bounding box center [360, 373] width 489 height 22
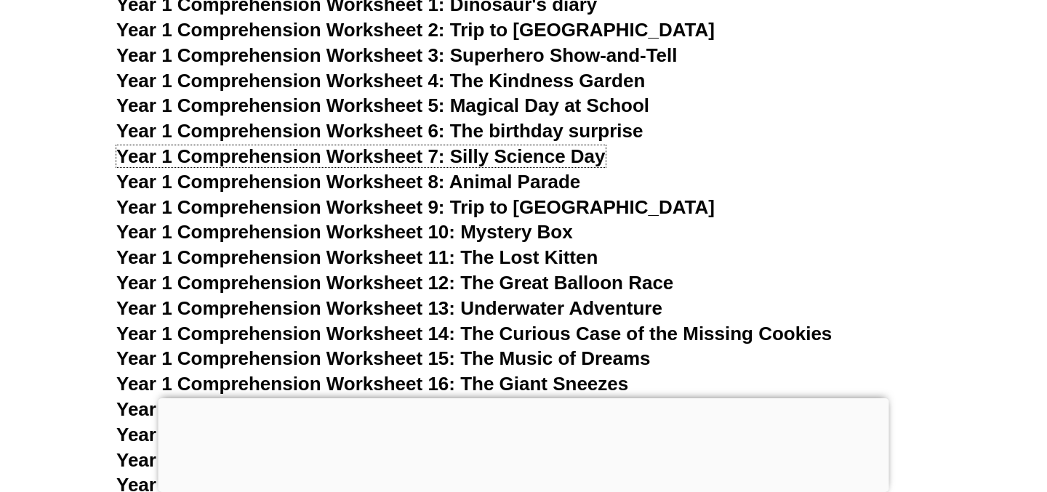
scroll to position [1883, 0]
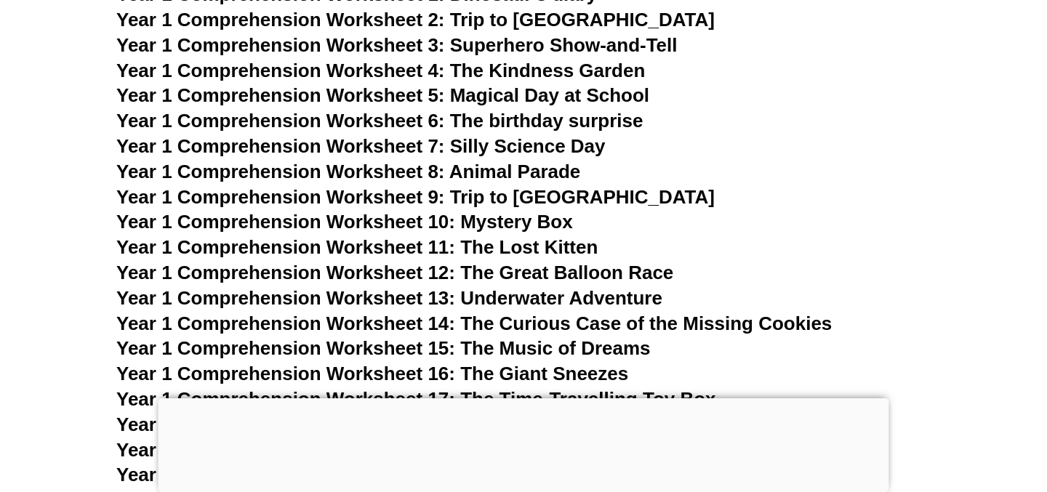
click at [554, 177] on span "Year 1 Comprehension Worksheet 8: Animal Parade" at bounding box center [348, 172] width 464 height 22
click at [559, 196] on span "Year 1 Comprehension Worksheet 9: Trip to [GEOGRAPHIC_DATA]" at bounding box center [415, 197] width 598 height 22
click at [560, 220] on span "Year 1 Comprehension Worksheet 10: Mystery Box" at bounding box center [344, 222] width 457 height 22
click at [573, 241] on span "Year 1 Comprehension Worksheet 11: The Lost Kitten" at bounding box center [356, 247] width 481 height 22
click at [598, 269] on span "Year 1 Comprehension Worksheet 12: The Great Balloon Race" at bounding box center [394, 273] width 557 height 22
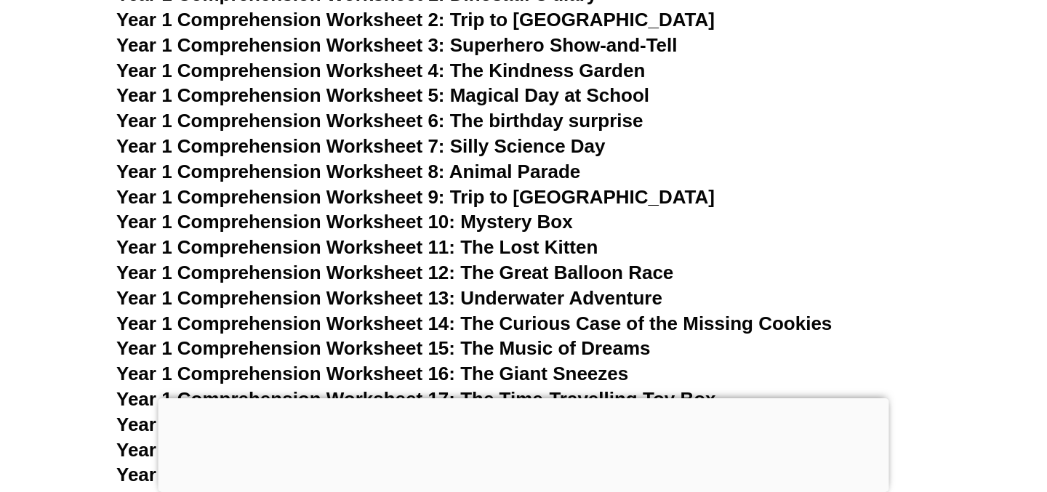
click at [606, 294] on span "Year 1 Comprehension Worksheet 13: Underwater Adventure" at bounding box center [389, 298] width 546 height 22
click at [613, 324] on span "Year 1 Comprehension Worksheet 14: The Curious Case of the Missing Cookies" at bounding box center [473, 324] width 715 height 22
click at [618, 342] on span "Year 1 Comprehension Worksheet 15: The Music of Dreams" at bounding box center [383, 348] width 534 height 22
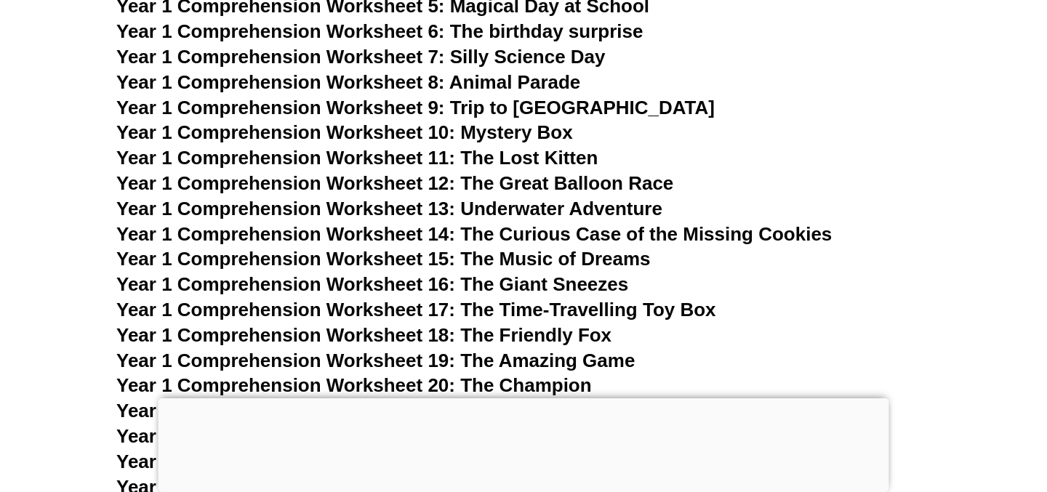
scroll to position [1974, 0]
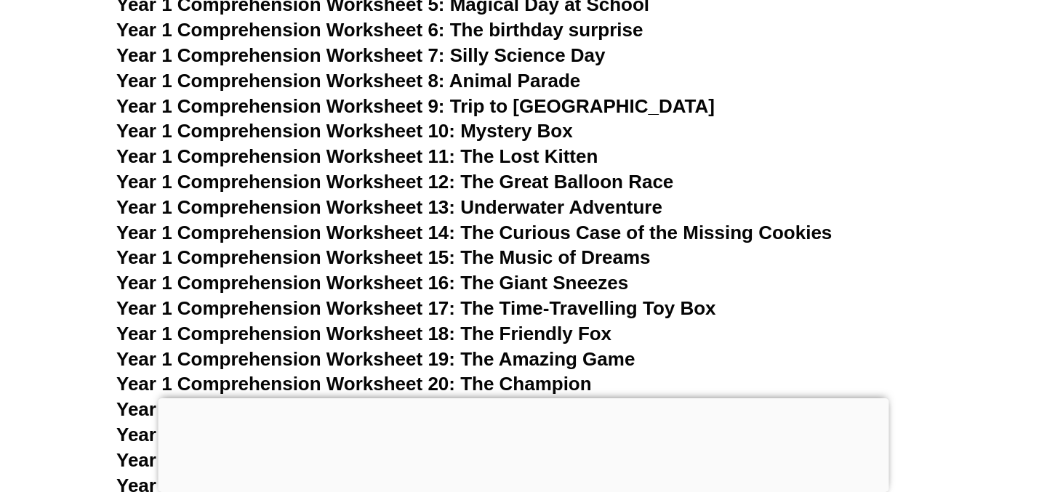
click at [599, 283] on span "Year 1 Comprehension Worksheet 16: The Giant Sneezes" at bounding box center [372, 283] width 512 height 22
click at [619, 307] on span "Year 1 Comprehension Worksheet 17: The Time-Travelling Toy Box" at bounding box center [416, 308] width 600 height 22
click at [592, 325] on span "Year 1 Comprehension Worksheet 18: The Friendly Fox" at bounding box center [363, 334] width 495 height 22
click at [602, 353] on span "Year 1 Comprehension Worksheet 19: The Amazing Game" at bounding box center [375, 359] width 518 height 22
click at [587, 377] on span "Year 1 Comprehension Worksheet 20: The Champion" at bounding box center [354, 384] width 476 height 22
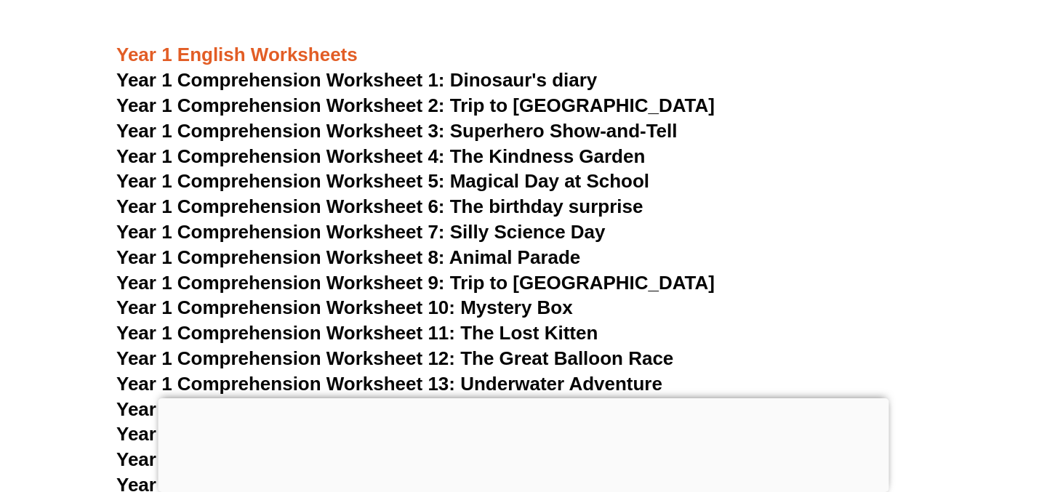
scroll to position [1799, 0]
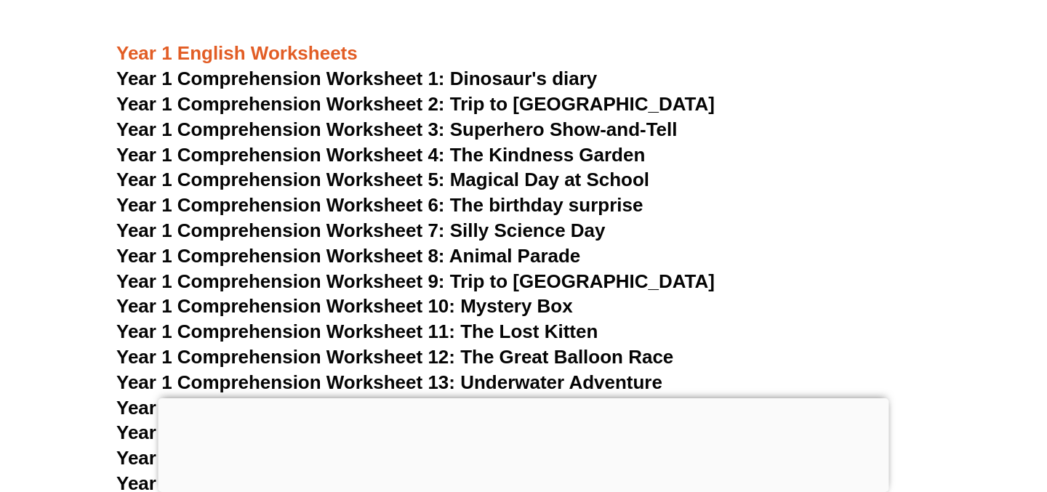
click at [479, 79] on span "Year 1 Comprehension Worksheet 1: Dinosaur's diary" at bounding box center [356, 79] width 481 height 22
click at [485, 105] on span "Year 1 Comprehension Worksheet 2: Trip to [GEOGRAPHIC_DATA]" at bounding box center [415, 104] width 598 height 22
click at [489, 126] on span "Year 1 Comprehension Worksheet 3: Superhero Show-and-Tell" at bounding box center [396, 130] width 561 height 22
click at [495, 153] on span "Year 1 Comprehension Worksheet 4: The Kindness Garden" at bounding box center [380, 155] width 529 height 22
click at [497, 182] on span "Year 1 Comprehension Worksheet 5: Magical Day at School" at bounding box center [382, 180] width 533 height 22
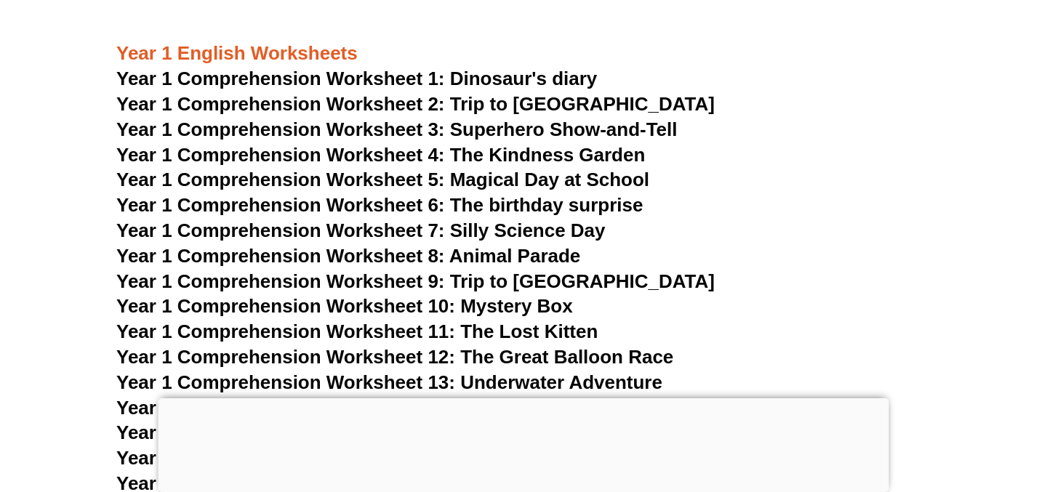
click at [501, 203] on span "Year 1 Comprehension Worksheet 6: The birthday surprise" at bounding box center [379, 205] width 526 height 22
click at [501, 228] on span "Year 1 Comprehension Worksheet 7: Silly Science Day" at bounding box center [360, 231] width 489 height 22
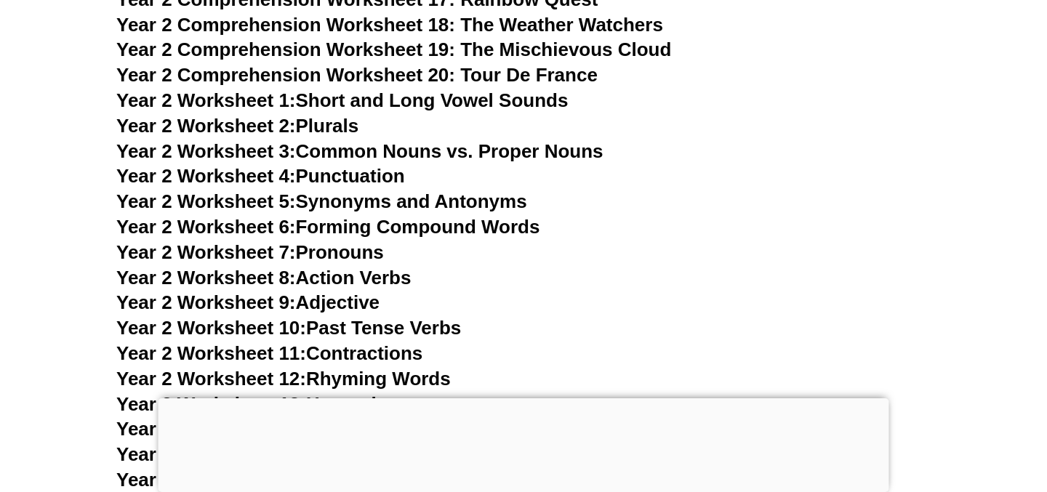
scroll to position [3887, 0]
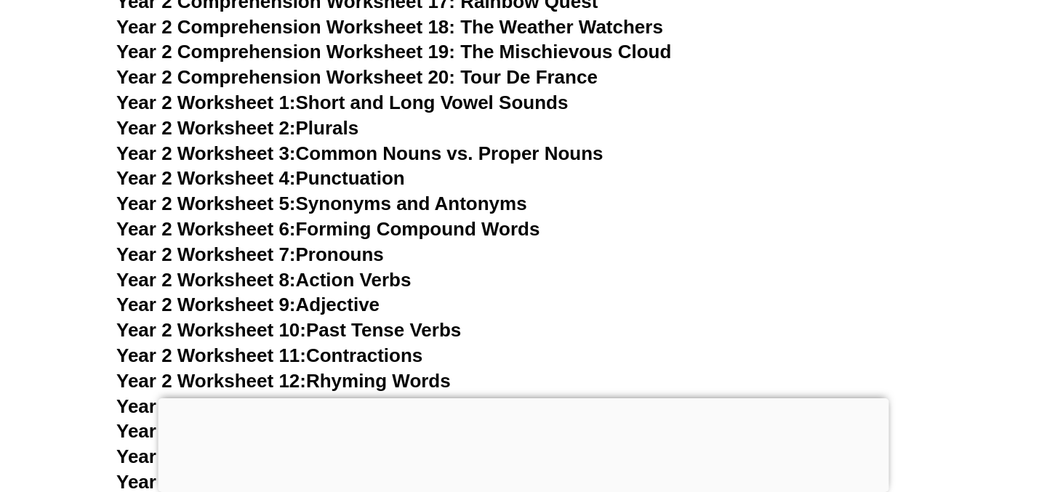
click at [437, 157] on link "Year 2 Worksheet 3: Common Nouns vs. Proper Nouns" at bounding box center [359, 154] width 487 height 22
click at [294, 305] on span "Year 2 Worksheet 9:" at bounding box center [206, 305] width 180 height 22
click at [321, 228] on link "Year 2 Worksheet 6: Forming Compound Words" at bounding box center [327, 229] width 423 height 22
click at [325, 278] on link "Year 2 Worksheet 8: Action Verbs" at bounding box center [263, 280] width 294 height 22
click at [324, 330] on link "Year 2 Worksheet 10: Past Tense Verbs" at bounding box center [288, 330] width 345 height 22
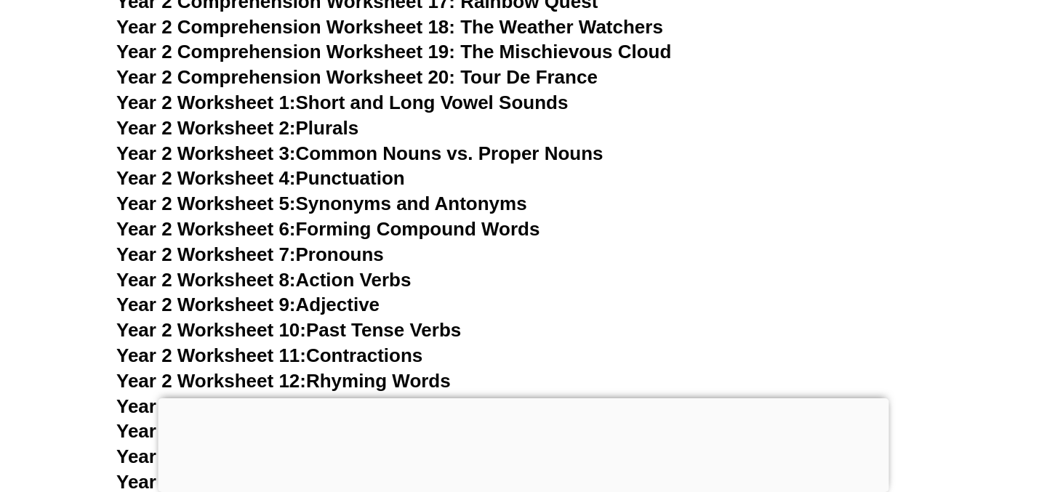
click at [350, 355] on link "Year 2 Worksheet 11: Contractions" at bounding box center [269, 356] width 306 height 22
click at [364, 380] on link "Year 2 Worksheet 12: Rhyming Words" at bounding box center [283, 381] width 334 height 22
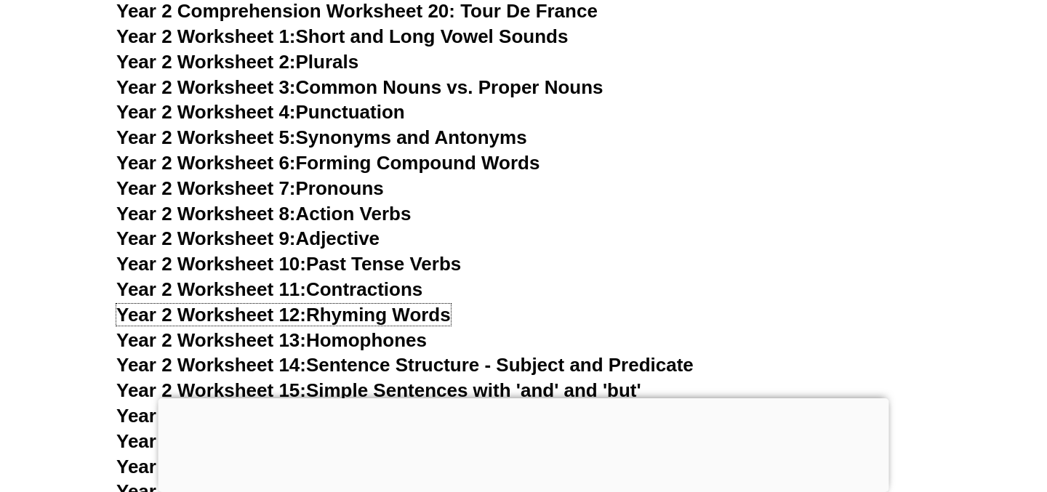
scroll to position [3957, 0]
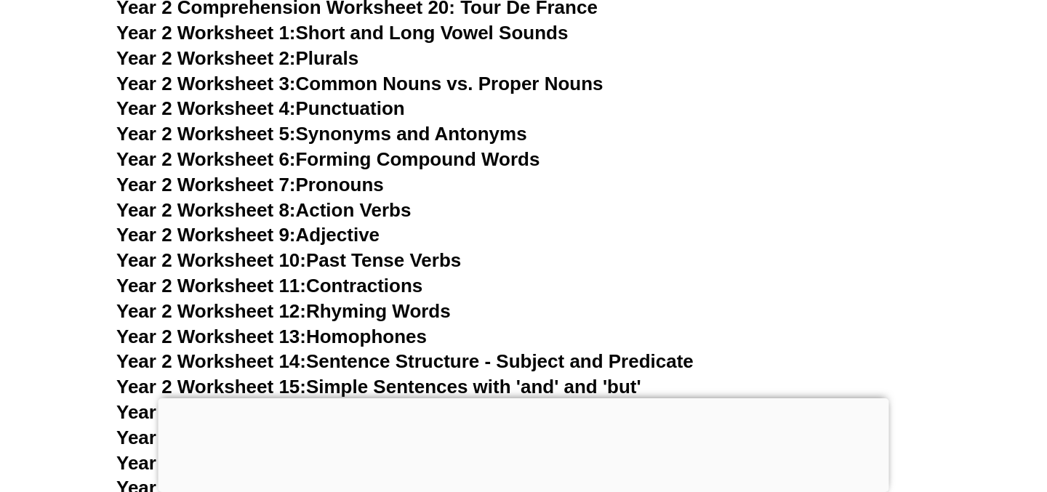
click at [403, 334] on link "Year 2 Worksheet 13: Homophones" at bounding box center [271, 337] width 310 height 22
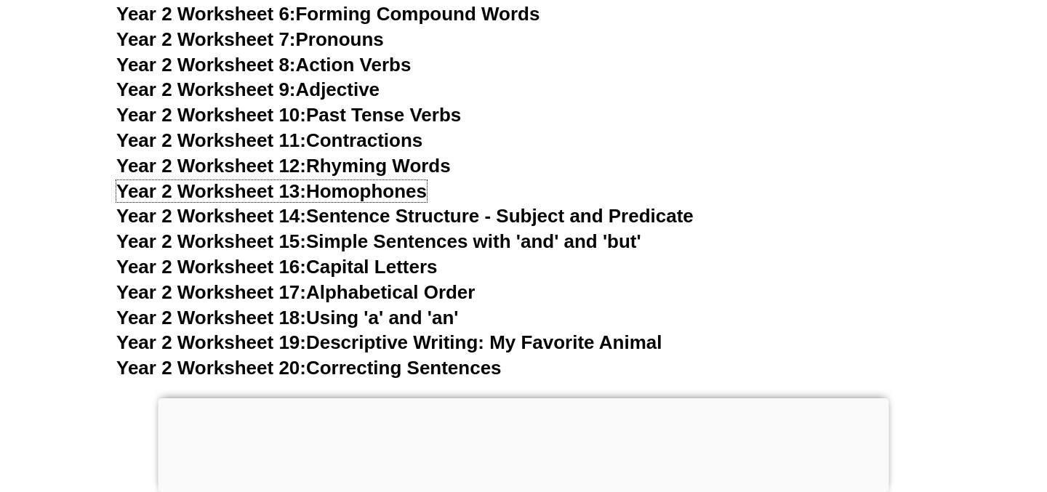
scroll to position [4107, 0]
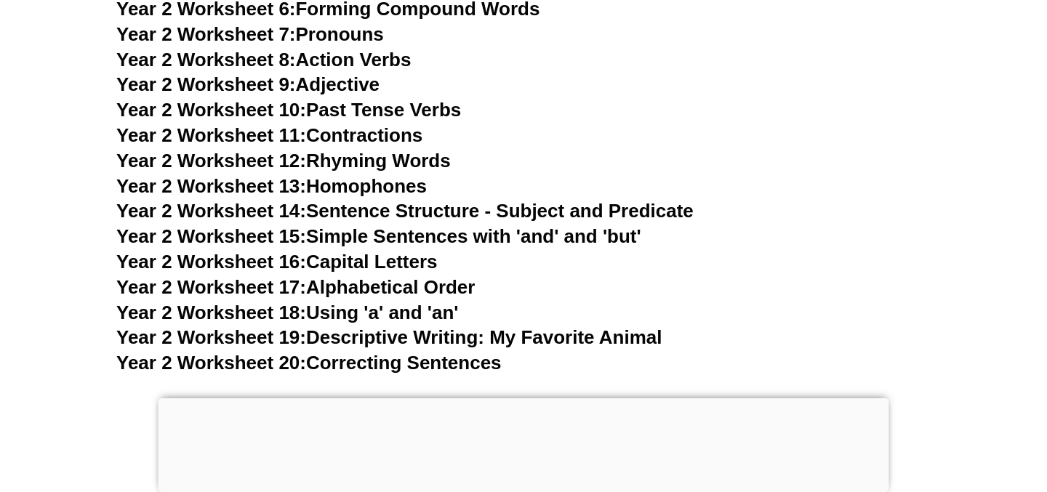
click at [463, 236] on link "Year 2 Worksheet 15: Simple Sentences with 'and' and 'but'" at bounding box center [378, 236] width 525 height 22
click at [382, 311] on link "Year 2 Worksheet 18: Using 'a' and 'an'" at bounding box center [287, 313] width 342 height 22
click at [406, 348] on link "Year 2 Worksheet 19: Descriptive Writing: My Favorite Animal" at bounding box center [388, 337] width 545 height 22
click at [406, 372] on link "Year 2 Worksheet 20: Correcting Sentences" at bounding box center [308, 363] width 385 height 22
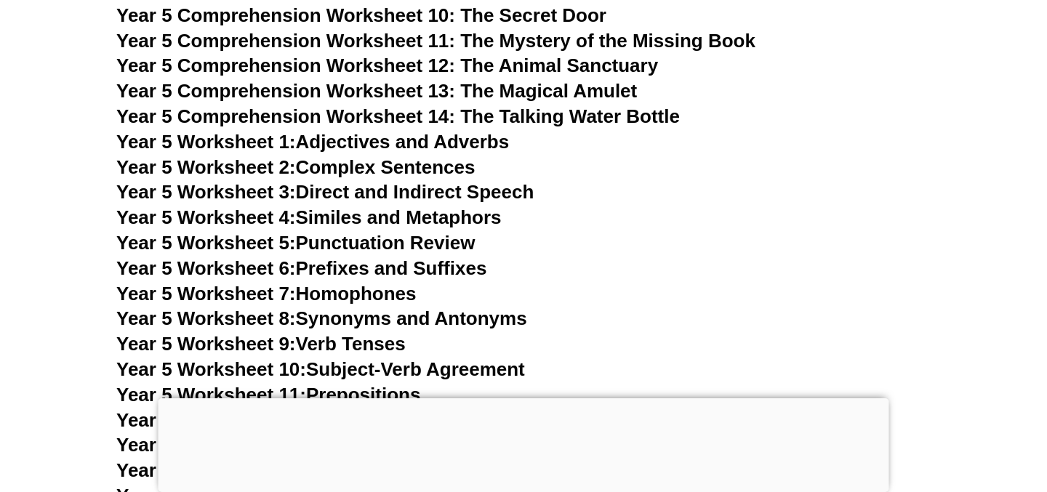
scroll to position [7136, 0]
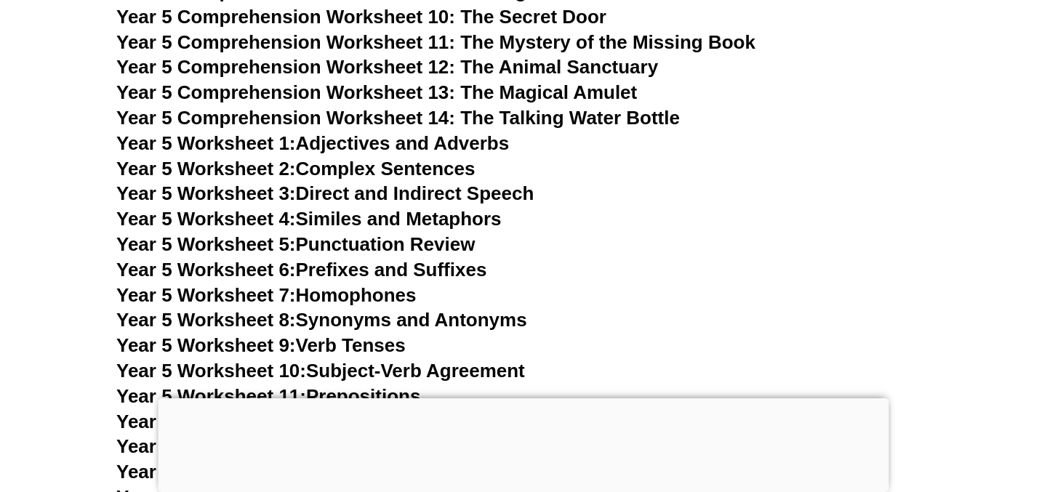
click at [452, 148] on link "Year 5 Worksheet 1: Adjectives and Adverbs" at bounding box center [312, 143] width 393 height 22
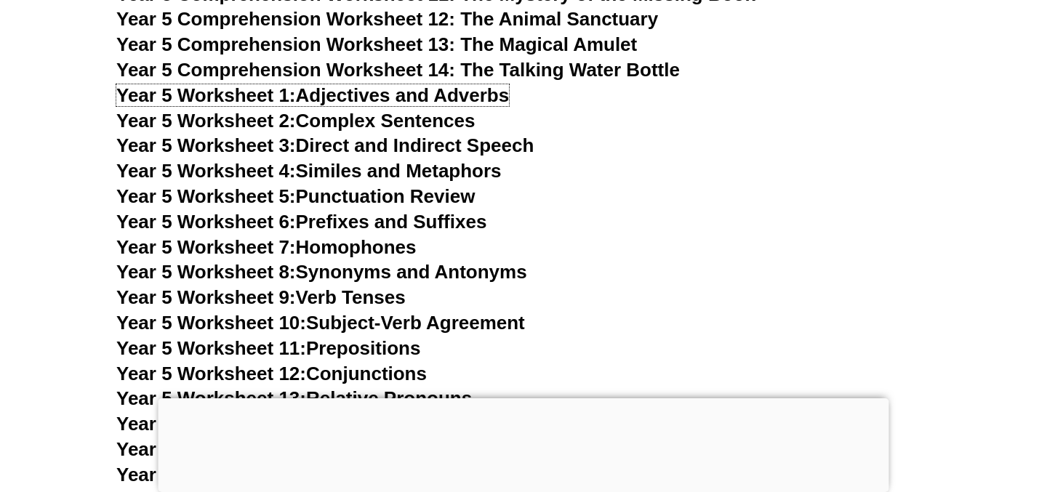
scroll to position [7187, 0]
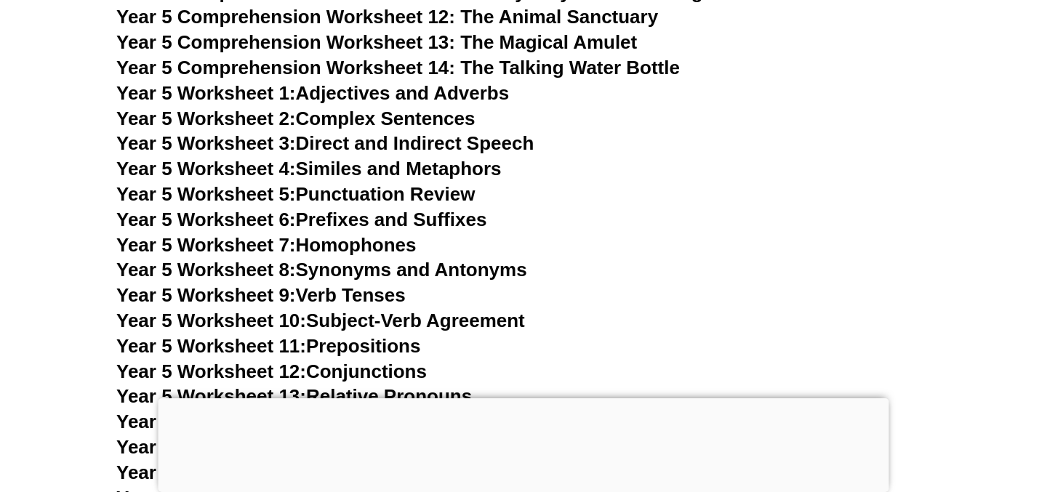
click at [305, 280] on link "Year 5 Worksheet 8: Synonyms and Antonyms" at bounding box center [321, 270] width 411 height 22
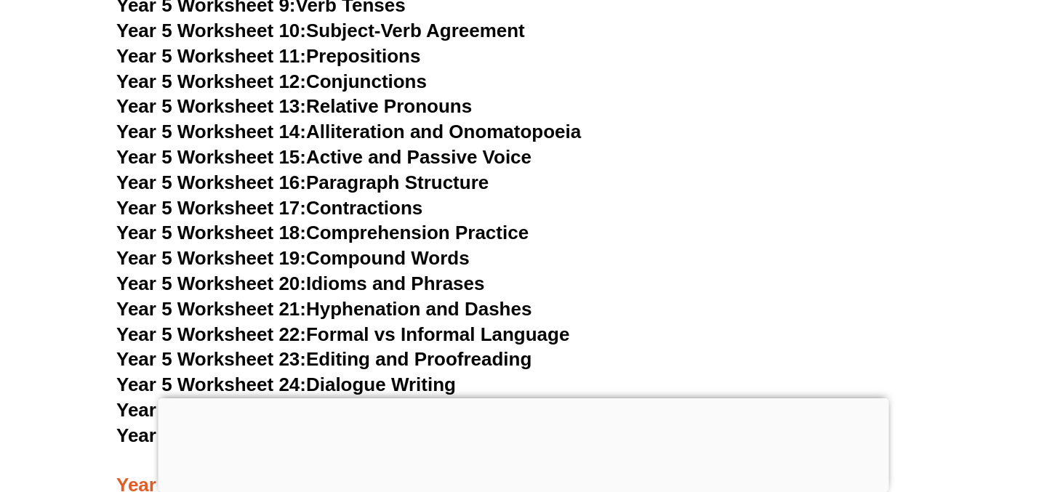
scroll to position [7477, 0]
click at [409, 238] on link "Year 5 Worksheet 18: Comprehension Practice" at bounding box center [322, 232] width 412 height 22
click at [369, 281] on link "Year 5 Worksheet 20: Idioms and Phrases" at bounding box center [300, 283] width 368 height 22
click at [306, 356] on span "Year 5 Worksheet 23:" at bounding box center [211, 359] width 190 height 22
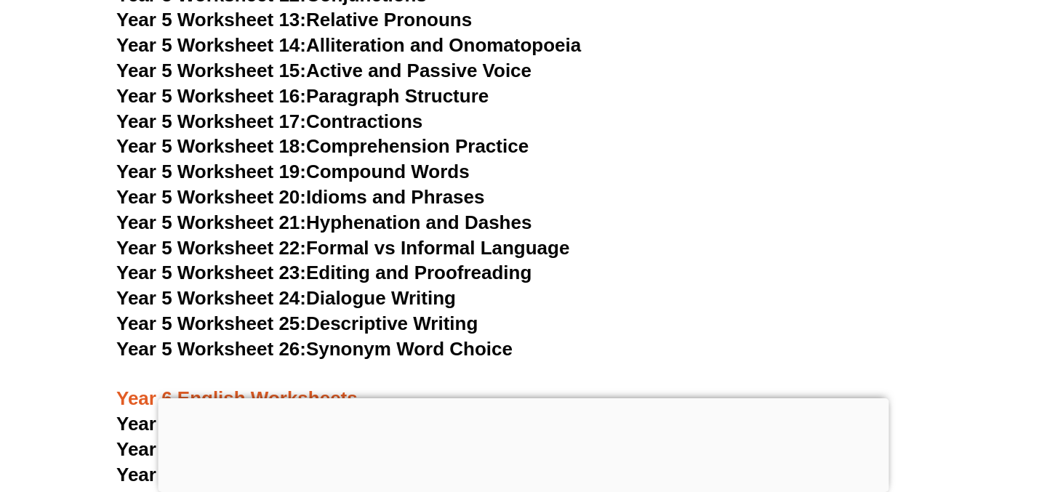
scroll to position [7572, 0]
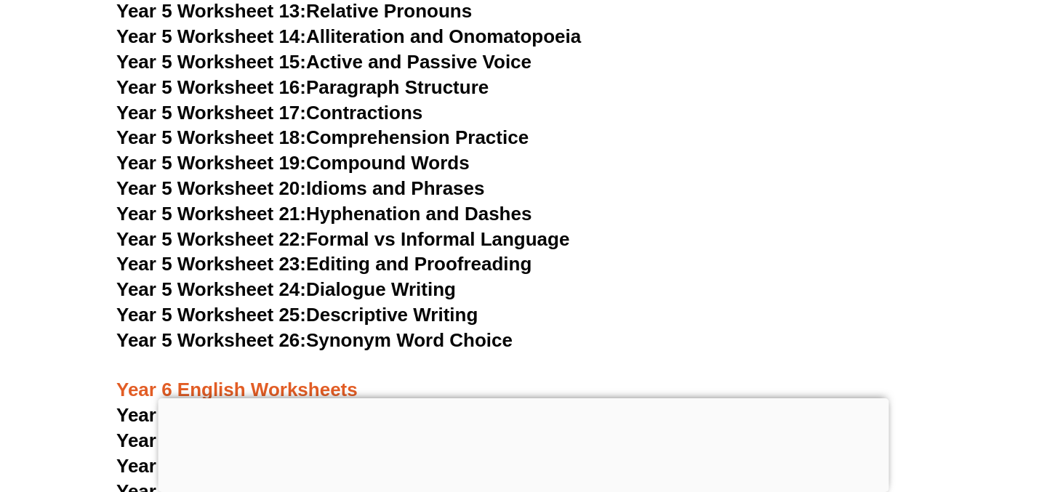
click at [297, 286] on span "Year 5 Worksheet 24:" at bounding box center [211, 289] width 190 height 22
click at [302, 313] on span "Year 5 Worksheet 25:" at bounding box center [211, 315] width 190 height 22
click at [305, 334] on span "Year 5 Worksheet 26:" at bounding box center [211, 340] width 190 height 22
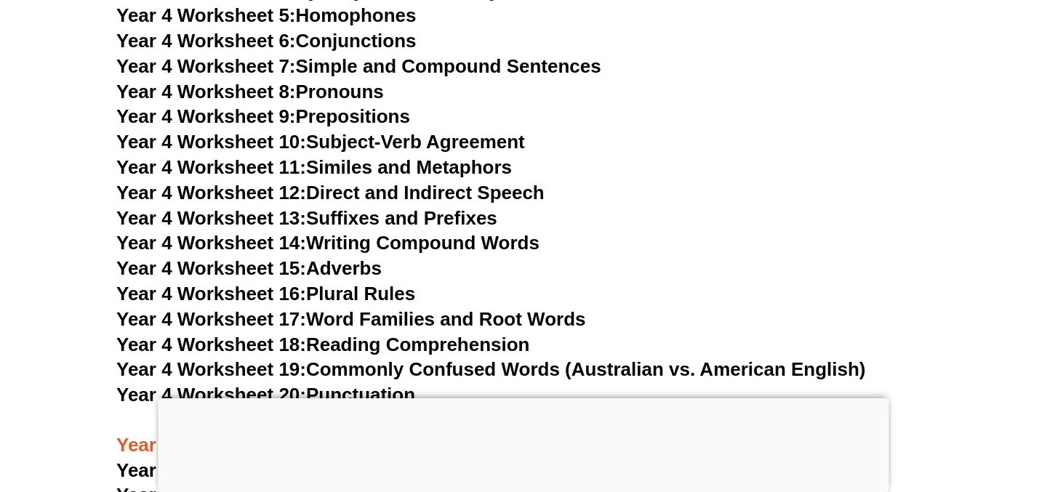
scroll to position [6457, 0]
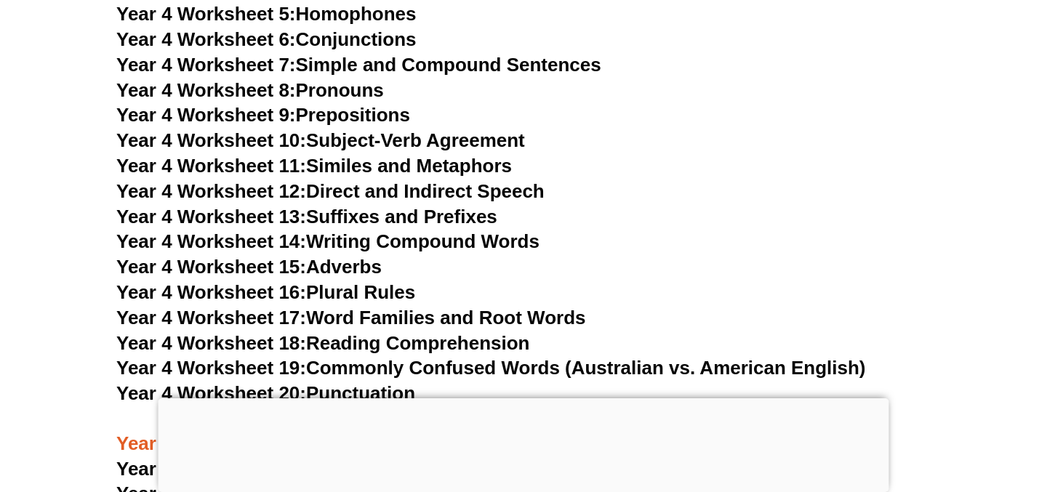
click at [361, 344] on link "Year 4 Worksheet 18: Reading Comprehension" at bounding box center [322, 343] width 413 height 22
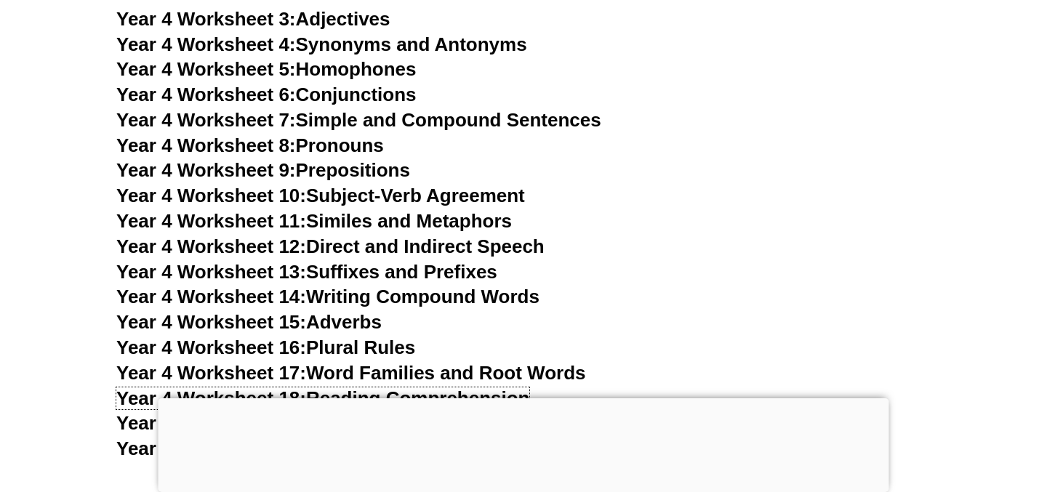
scroll to position [6399, 0]
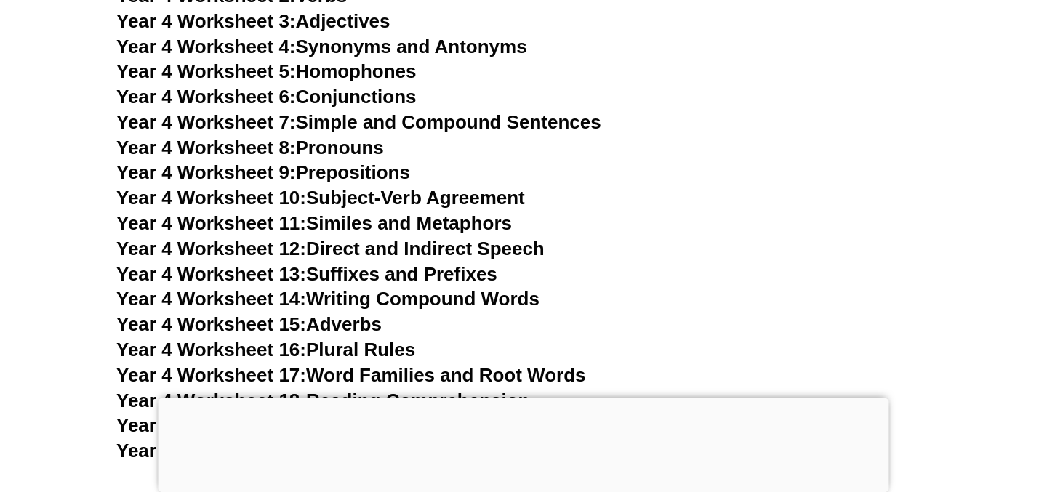
click at [460, 52] on link "Year 4 Worksheet 4: Synonyms and Antonyms" at bounding box center [321, 47] width 411 height 22
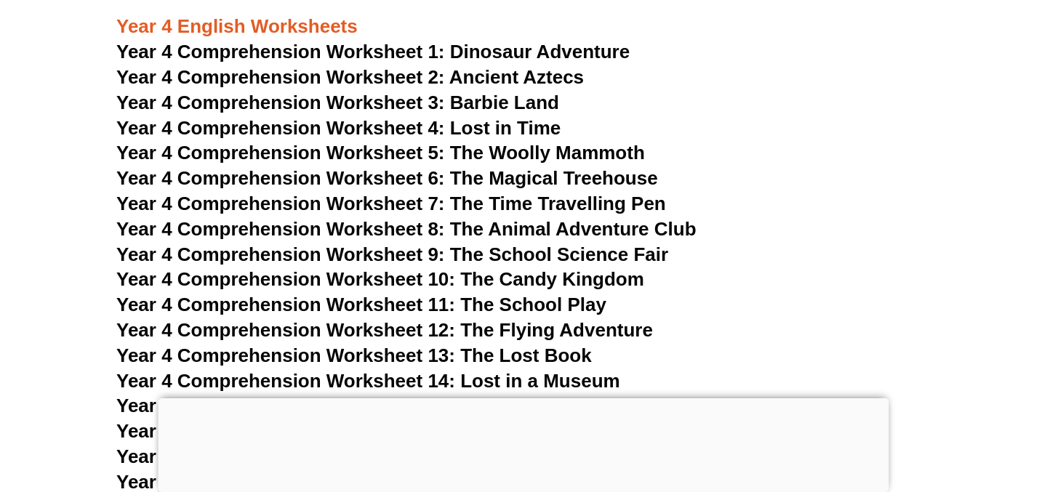
scroll to position [5788, 0]
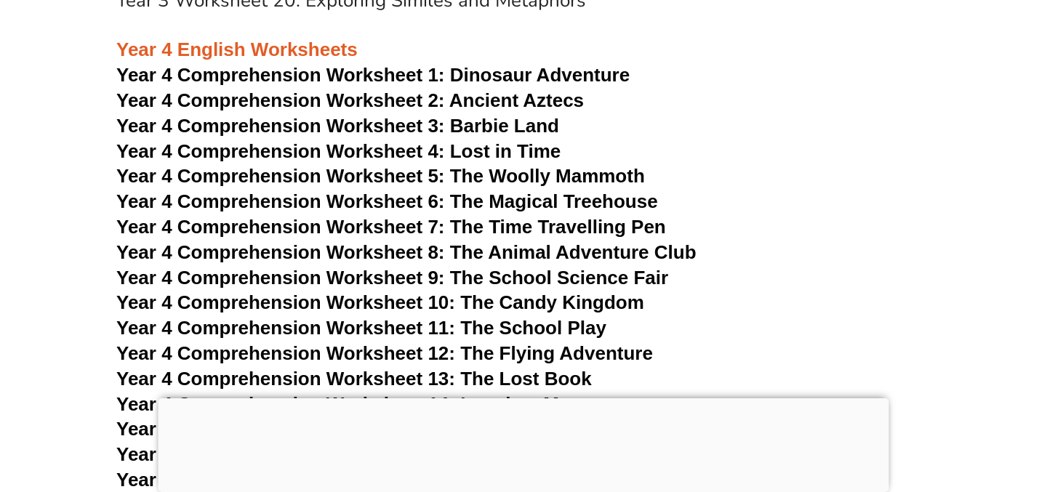
click at [569, 79] on span "Dinosaur Adventure" at bounding box center [540, 75] width 180 height 22
click at [567, 97] on span "Year 4 Comprehension Worksheet 2: Ancient Aztecs" at bounding box center [350, 100] width 468 height 22
click at [546, 119] on span "Year 4 Comprehension Worksheet 3: Barbie Land" at bounding box center [337, 126] width 443 height 22
click at [545, 156] on span "Year 4 Comprehension Worksheet 4: Lost in Time" at bounding box center [338, 151] width 444 height 22
click at [569, 170] on span "Year 4 Comprehension Worksheet 5: The Woolly Mammoth" at bounding box center [380, 176] width 529 height 22
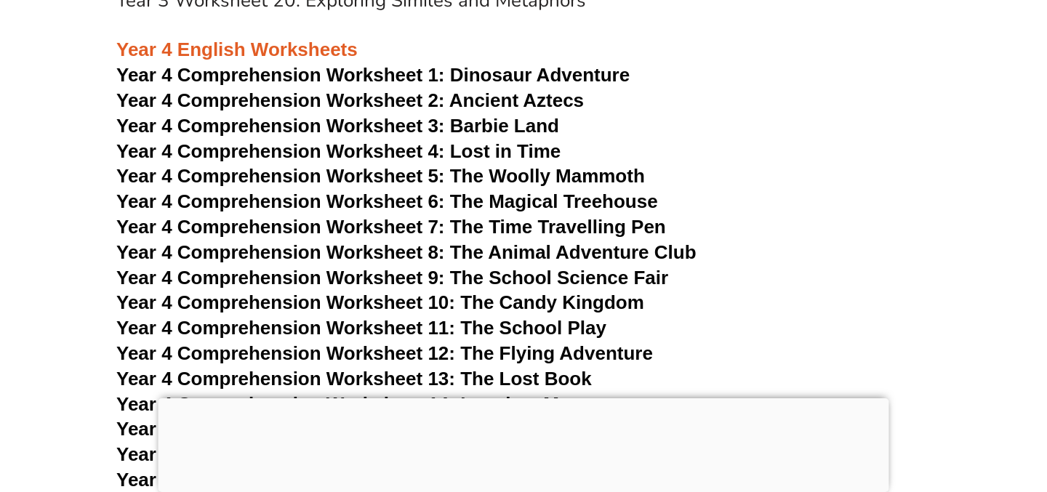
click at [574, 196] on span "Year 4 Comprehension Worksheet 6: The Magical Treehouse" at bounding box center [387, 201] width 542 height 22
click at [587, 225] on span "Year 4 Comprehension Worksheet 7: The Time Travelling Pen" at bounding box center [391, 227] width 550 height 22
click at [587, 253] on span "Year 4 Comprehension Worksheet 8: The Animal Adventure Club" at bounding box center [406, 252] width 580 height 22
click at [589, 281] on span "Year 4 Comprehension Worksheet 9: The School Science Fair" at bounding box center [392, 278] width 552 height 22
click at [589, 306] on span "Year 4 Comprehension Worksheet 10: The Candy Kingdom" at bounding box center [380, 303] width 528 height 22
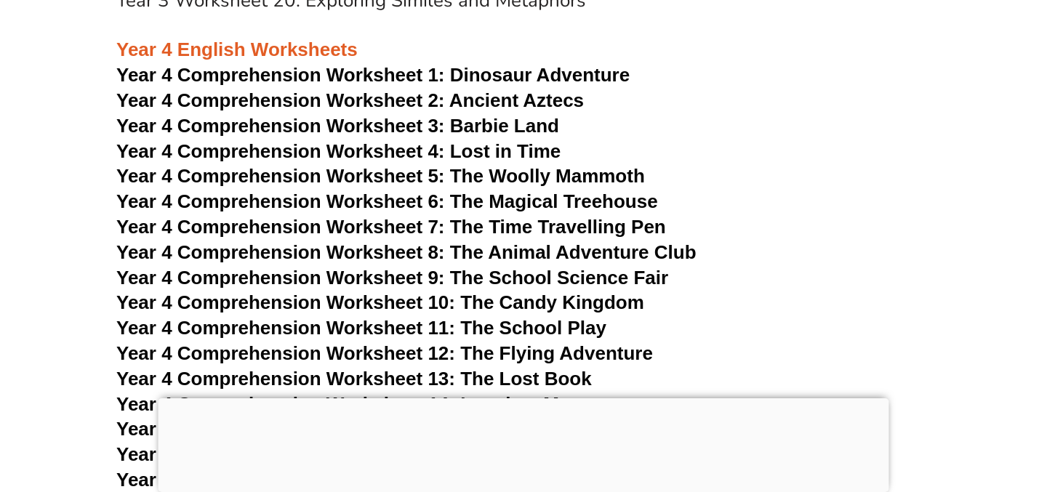
click at [584, 326] on span "Year 4 Comprehension Worksheet 11: The School Play" at bounding box center [361, 328] width 490 height 22
click at [594, 353] on span "Year 4 Comprehension Worksheet 12: The Flying Adventure" at bounding box center [384, 353] width 537 height 22
click at [585, 380] on span "Year 4 Comprehension Worksheet 13: The Lost Book" at bounding box center [354, 379] width 476 height 22
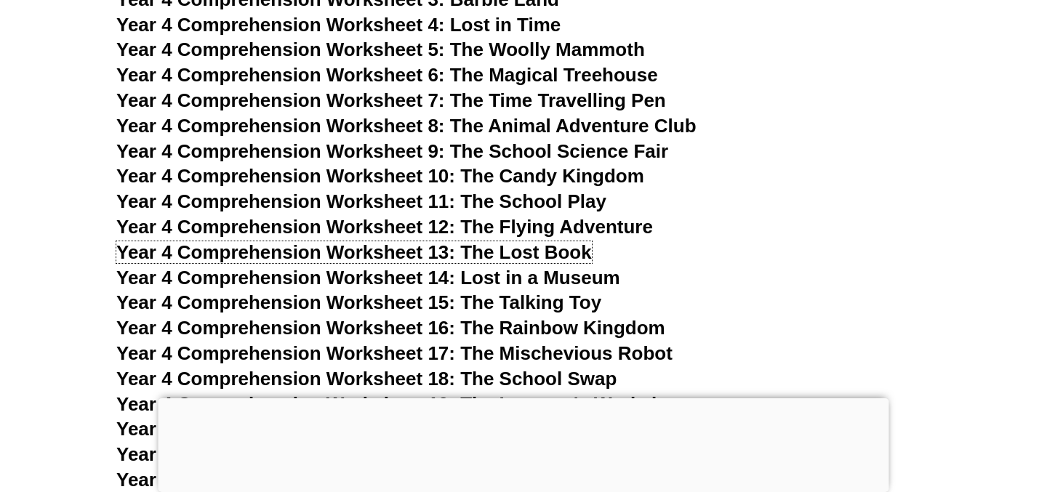
scroll to position [5931, 0]
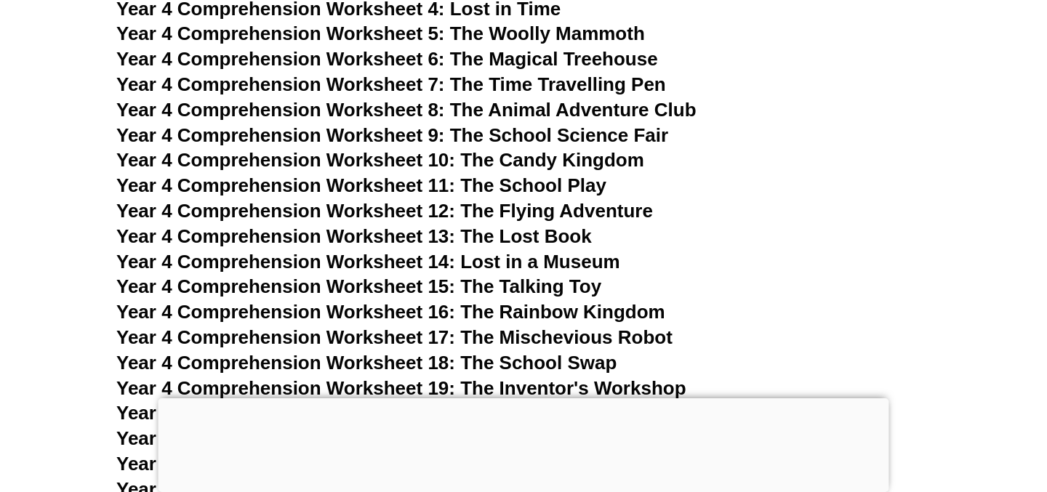
click at [617, 265] on span "Year 4 Comprehension Worksheet 14: Lost in a Museum" at bounding box center [368, 262] width 504 height 22
click at [585, 285] on span "Year 4 Comprehension Worksheet 15: The Talking Toy" at bounding box center [358, 287] width 485 height 22
click at [621, 313] on span "Year 4 Comprehension Worksheet 16: The Rainbow Kingdom" at bounding box center [390, 312] width 549 height 22
click at [630, 332] on span "Year 4 Comprehension Worksheet 17: The Mischevious Robot" at bounding box center [394, 337] width 556 height 22
click at [590, 361] on span "Year 4 Comprehension Worksheet 18: The School Swap" at bounding box center [366, 363] width 500 height 22
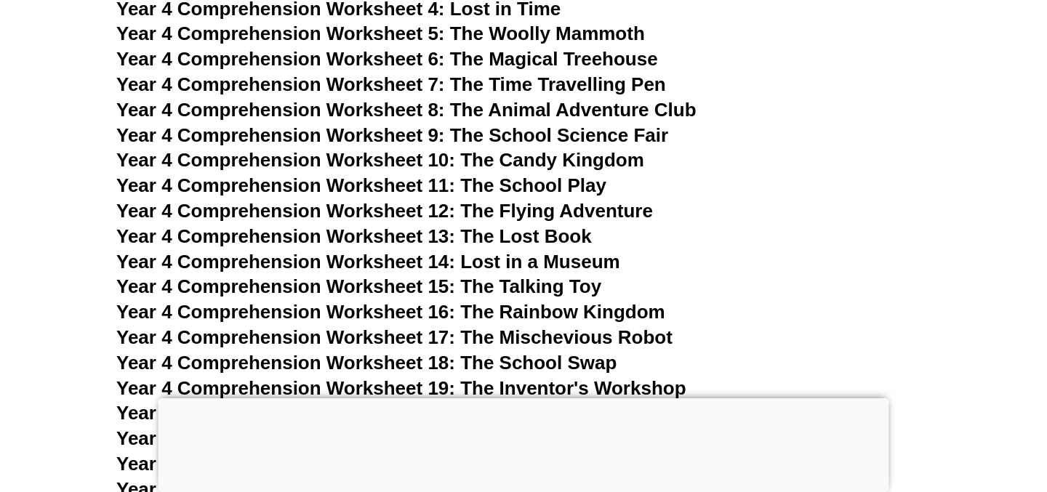
click at [619, 382] on span "Year 4 Comprehension Worksheet 19: The Inventor's Workshop" at bounding box center [401, 388] width 570 height 22
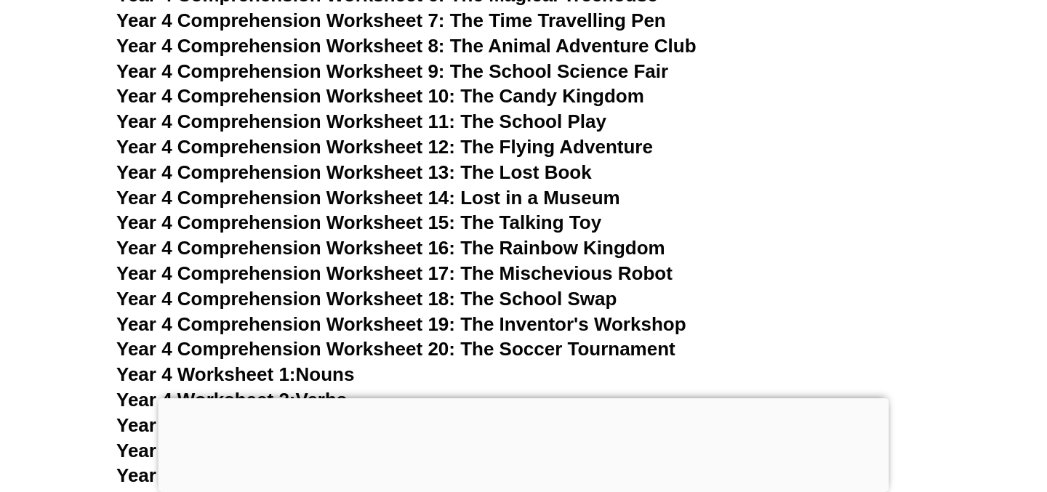
click at [641, 347] on span "Year 4 Comprehension Worksheet 20: The Soccer Tournament" at bounding box center [395, 349] width 559 height 22
